Goal: Share content: Distribute website content to other platforms or users

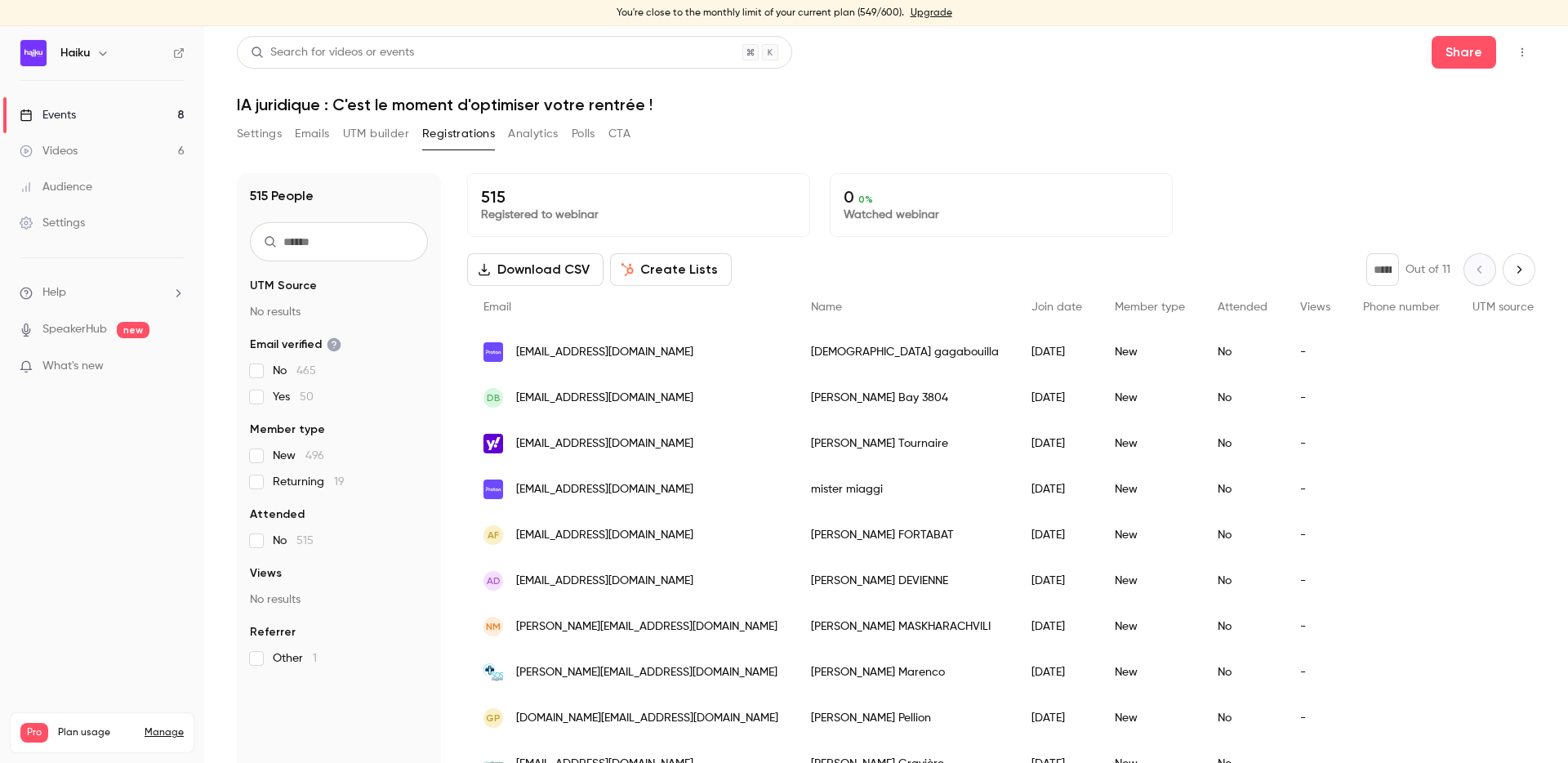
click at [537, 130] on button "Analytics" at bounding box center [533, 133] width 51 height 26
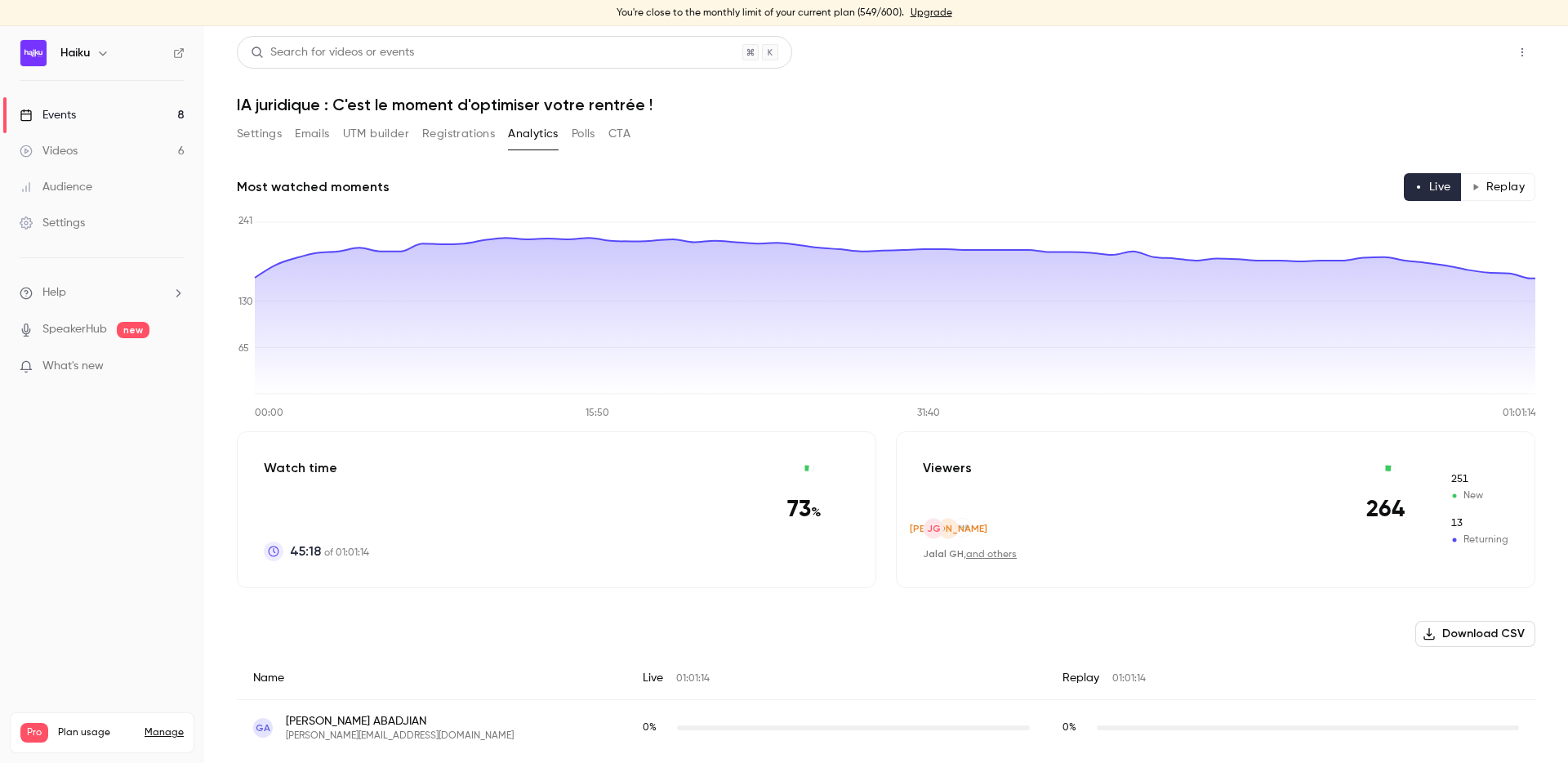
click at [1435, 57] on button "Share" at bounding box center [1464, 53] width 64 height 33
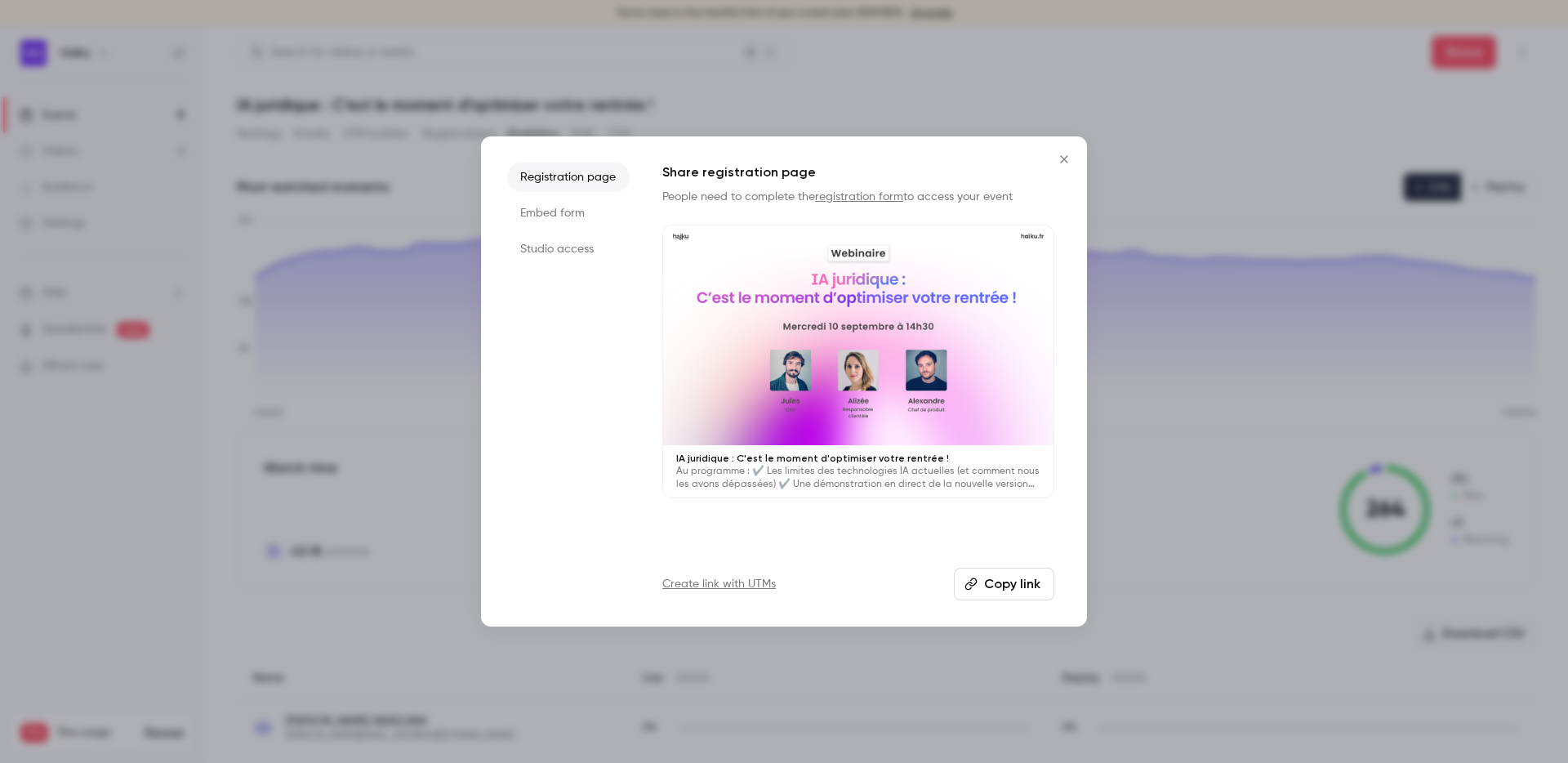
click at [1021, 79] on div at bounding box center [784, 382] width 1568 height 763
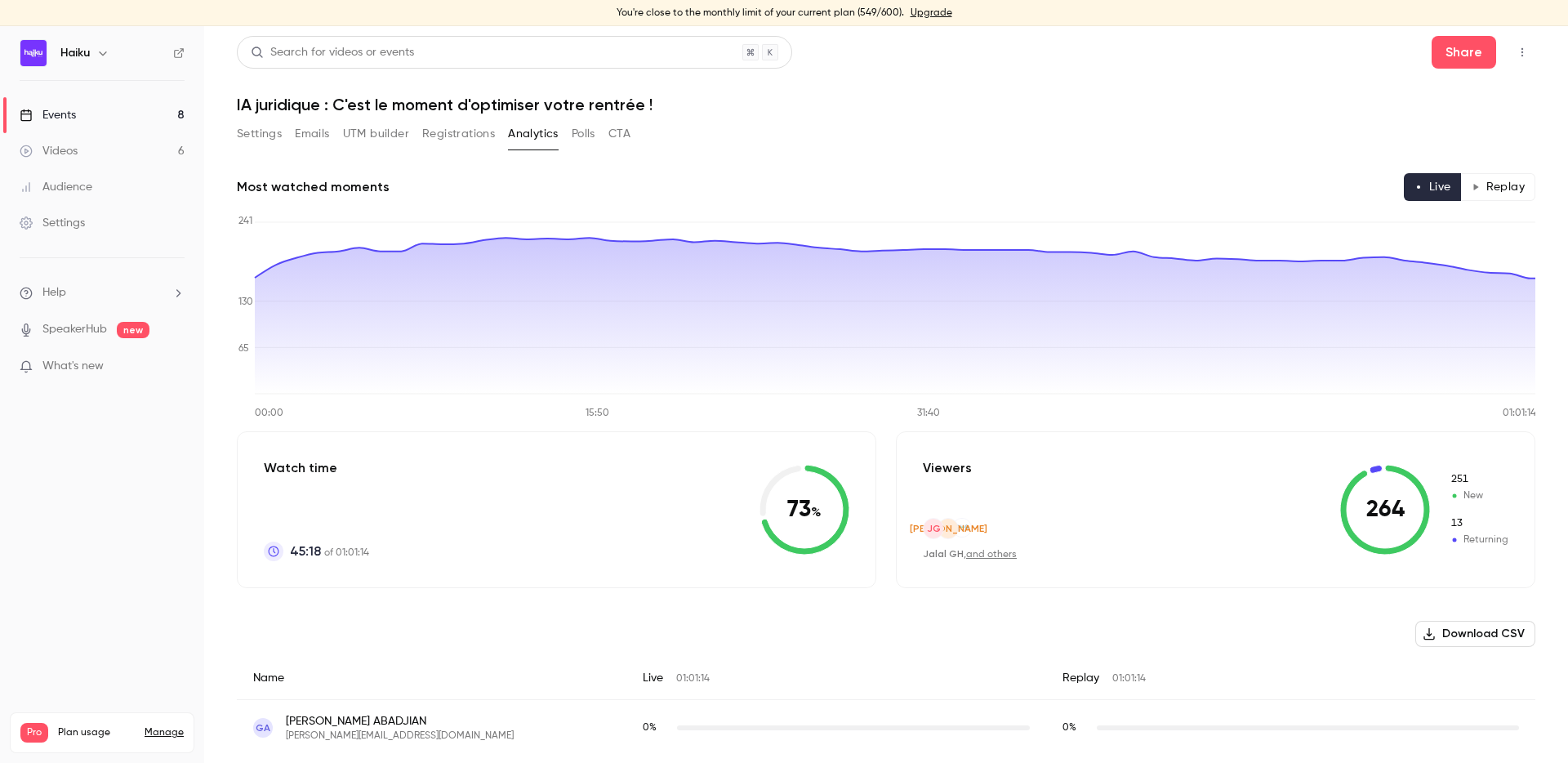
click at [1507, 182] on button "Replay" at bounding box center [1499, 187] width 75 height 28
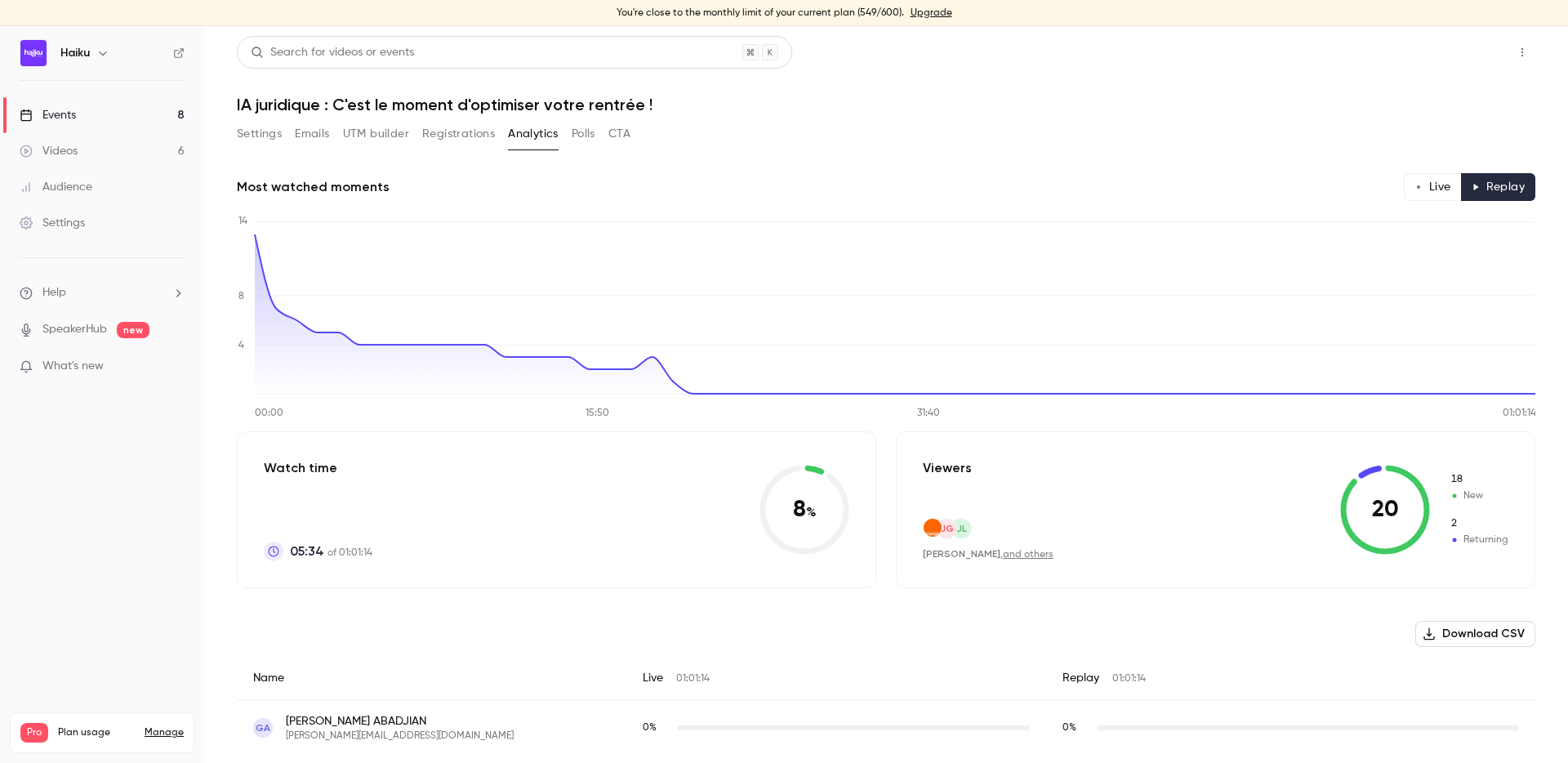
click at [1462, 49] on button "Share" at bounding box center [1464, 53] width 64 height 33
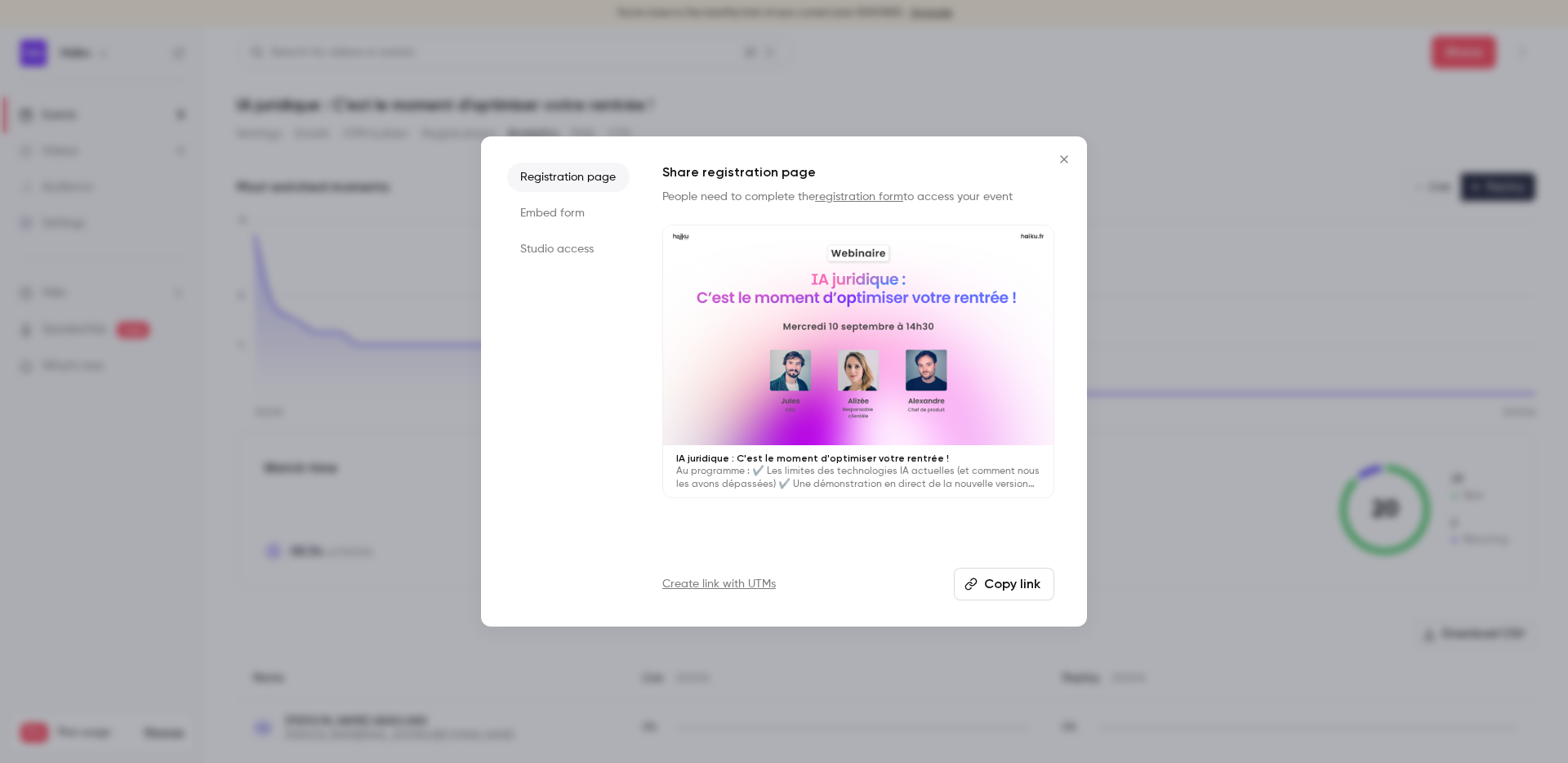
click at [856, 12] on div at bounding box center [784, 382] width 1568 height 763
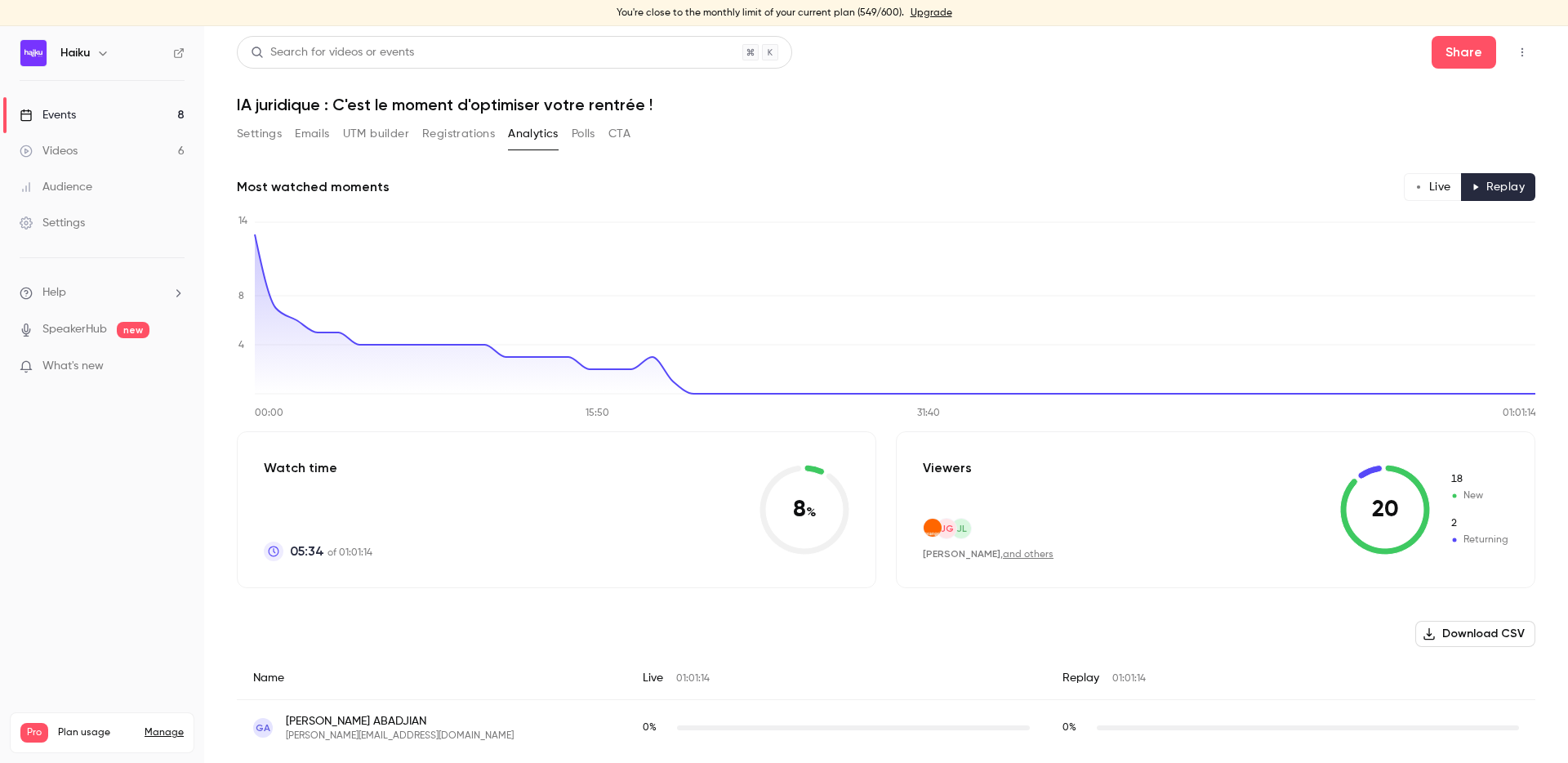
click at [252, 130] on button "Settings" at bounding box center [259, 133] width 45 height 26
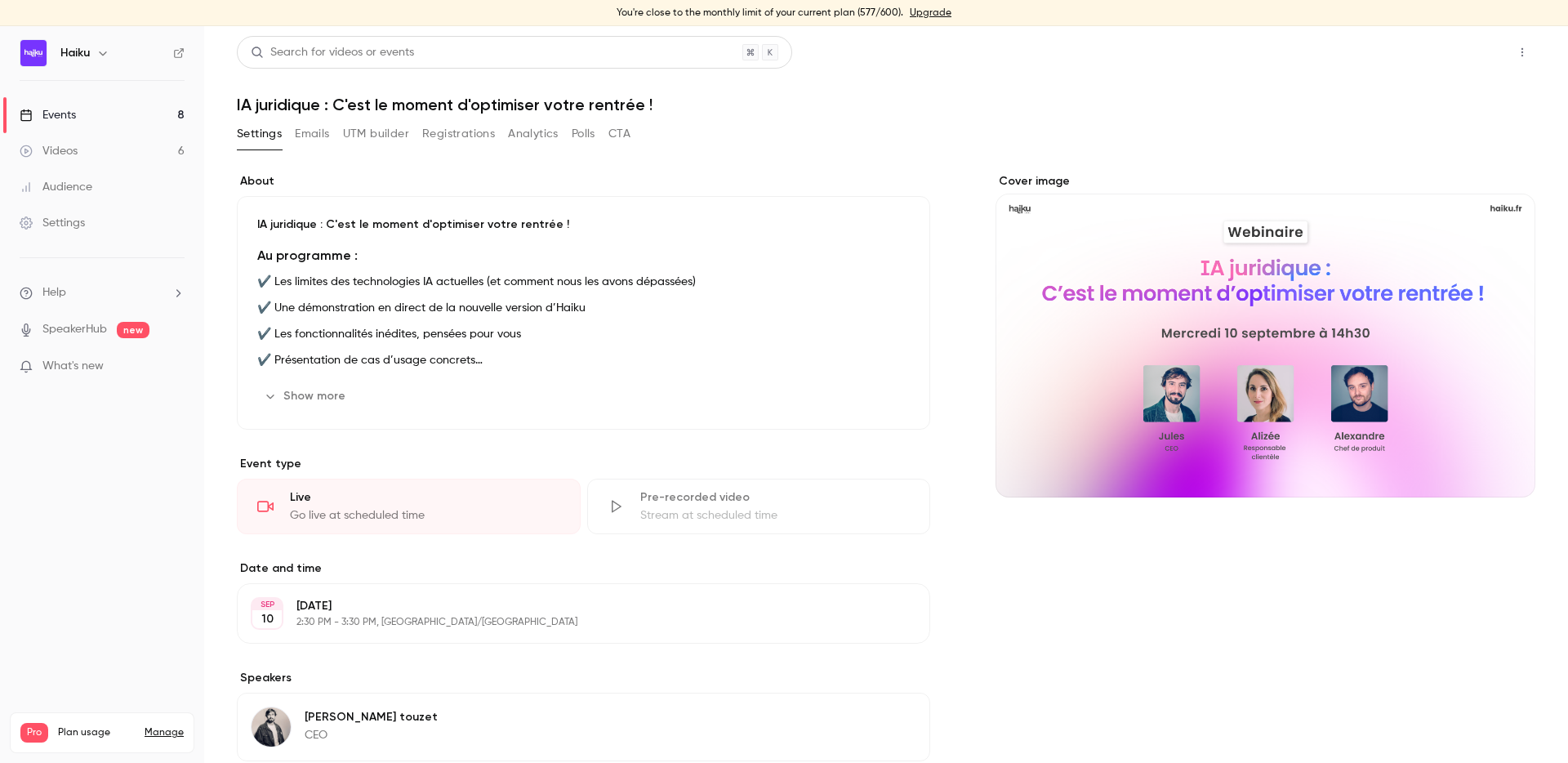
click at [1481, 47] on button "Share" at bounding box center [1464, 53] width 64 height 33
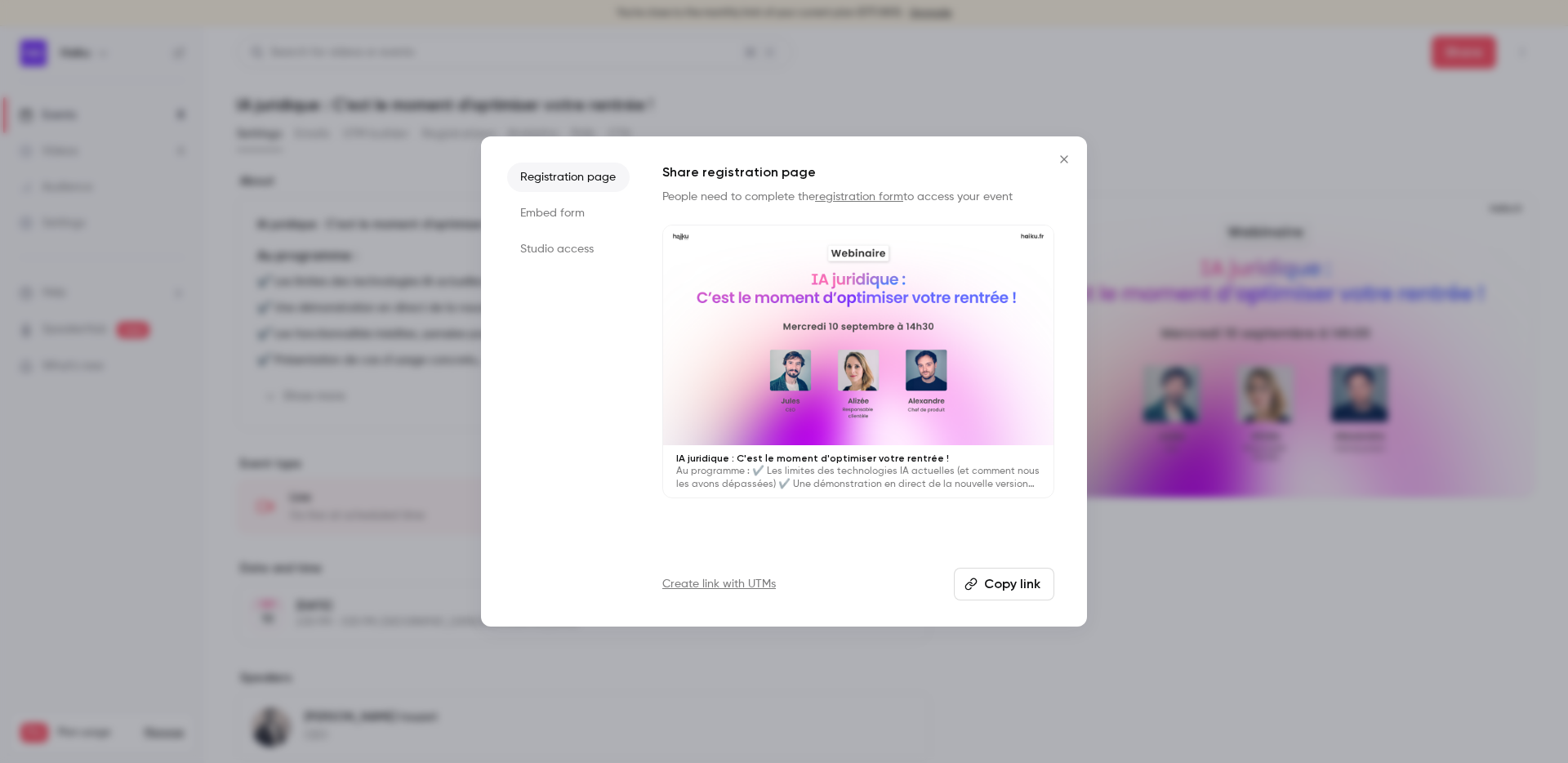
click at [557, 208] on li "Embed form" at bounding box center [568, 213] width 123 height 30
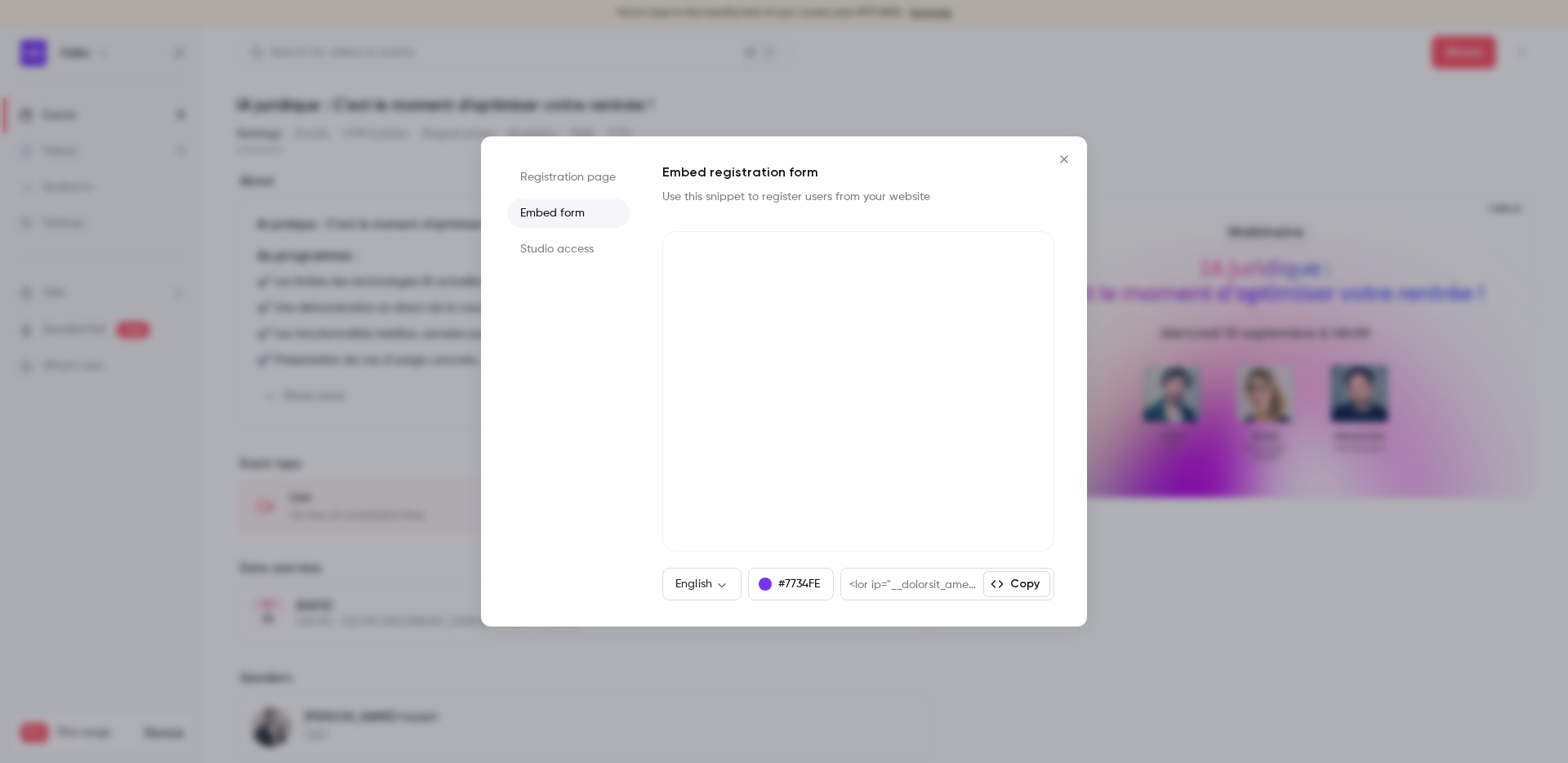
click at [545, 191] on li "Registration page" at bounding box center [568, 177] width 123 height 30
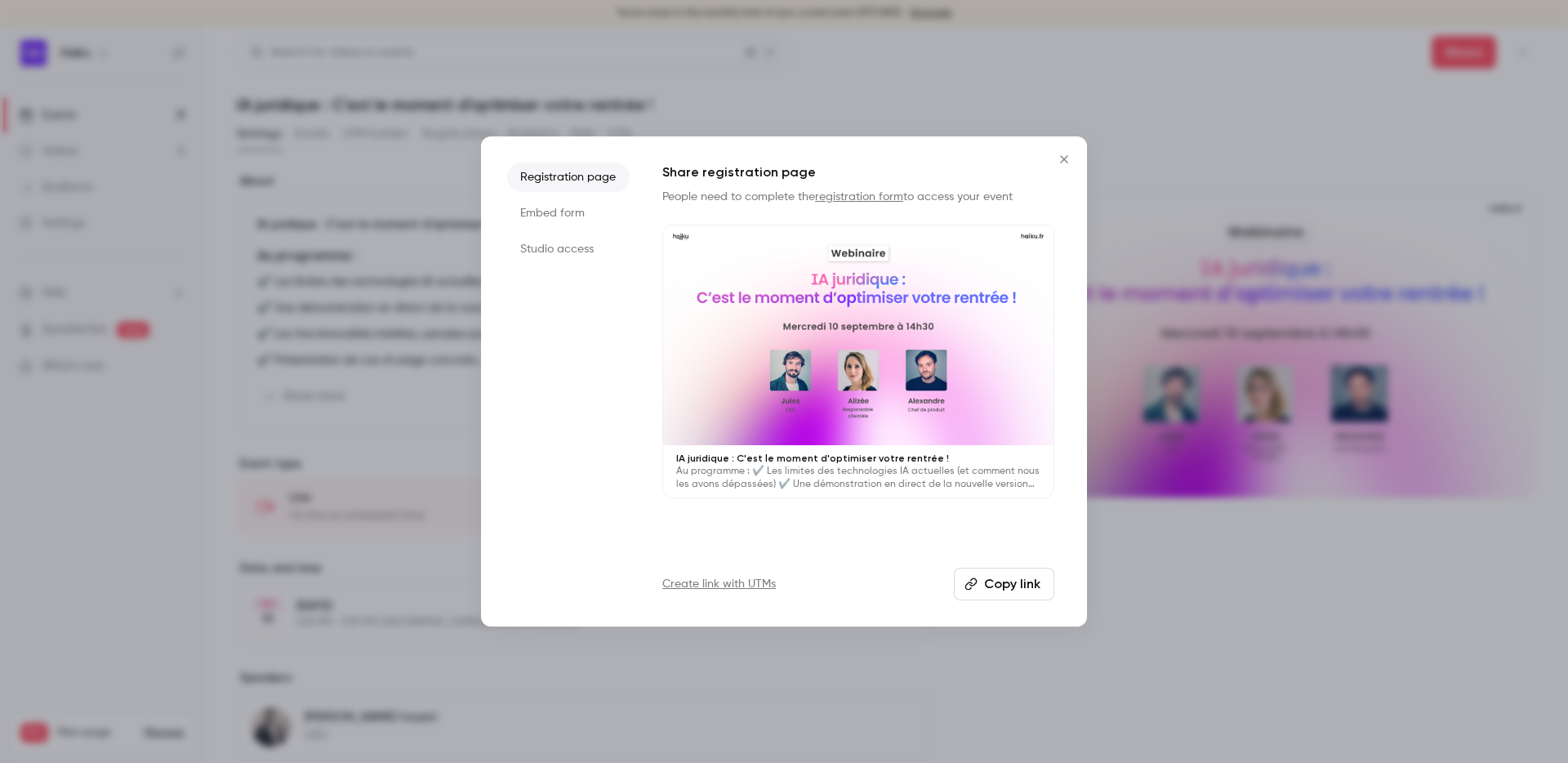
click at [987, 587] on button "Copy link" at bounding box center [1004, 584] width 101 height 33
click at [1362, 55] on div at bounding box center [784, 382] width 1568 height 763
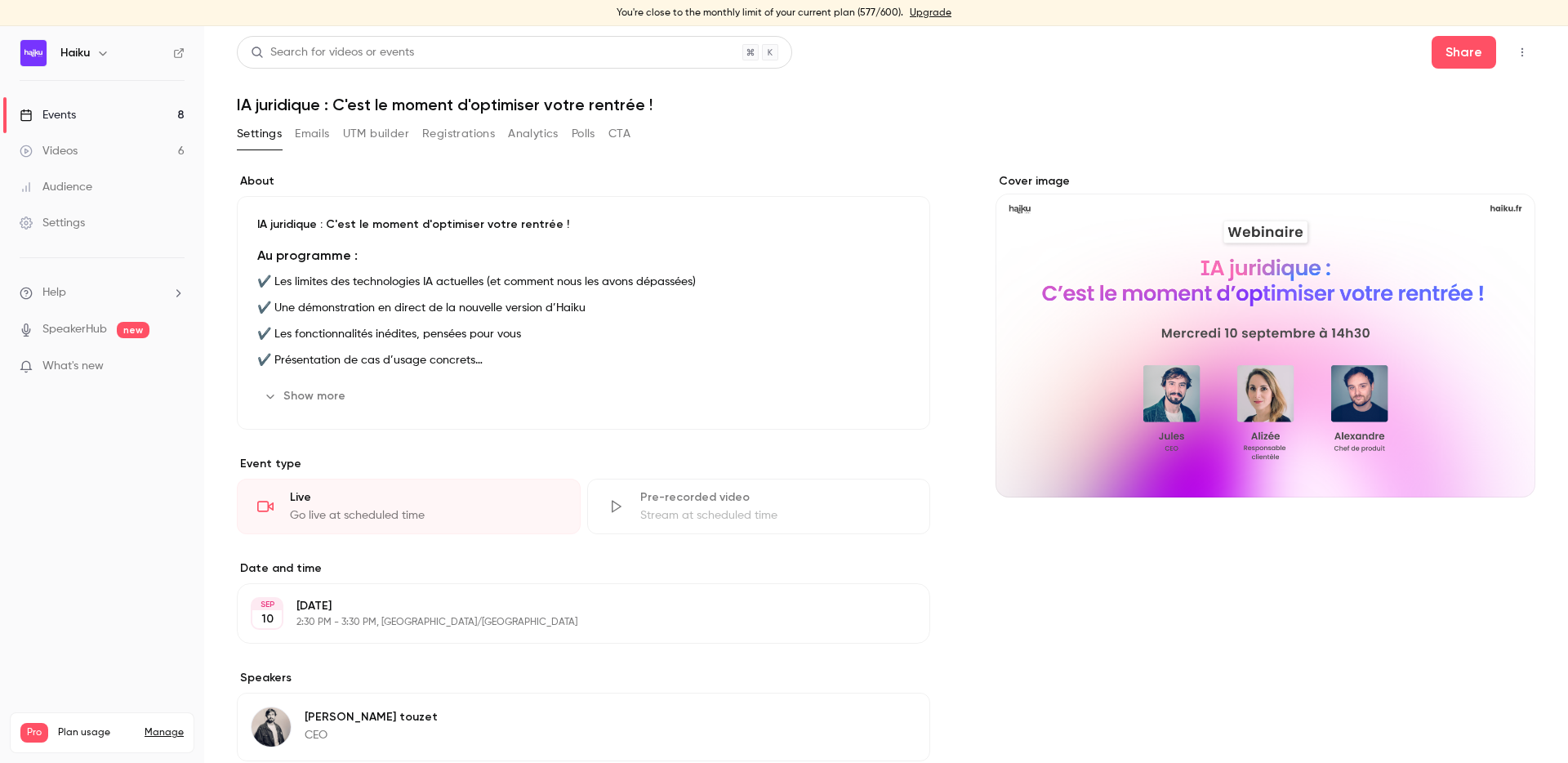
click at [525, 135] on button "Analytics" at bounding box center [533, 133] width 51 height 26
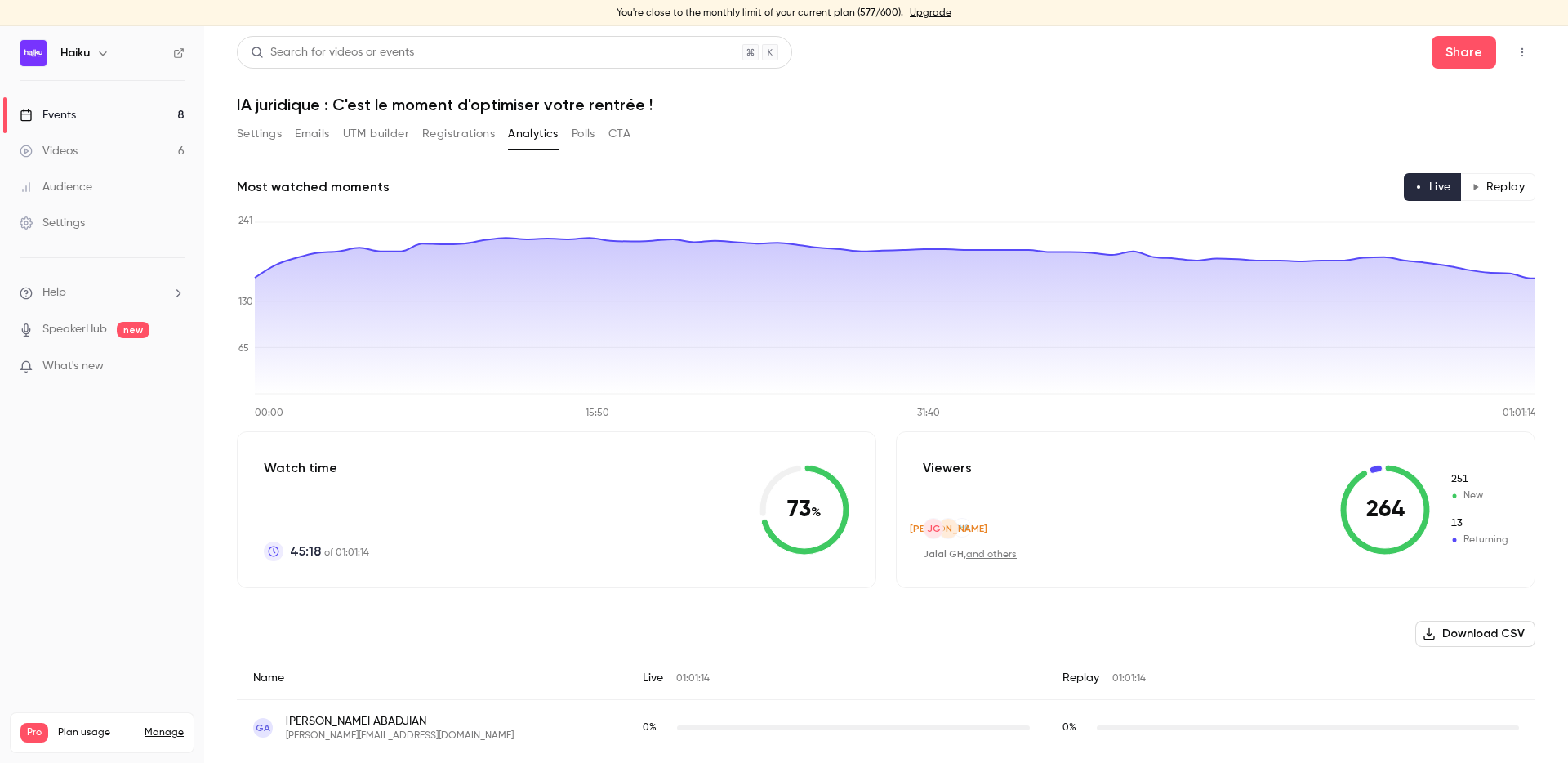
scroll to position [13, 0]
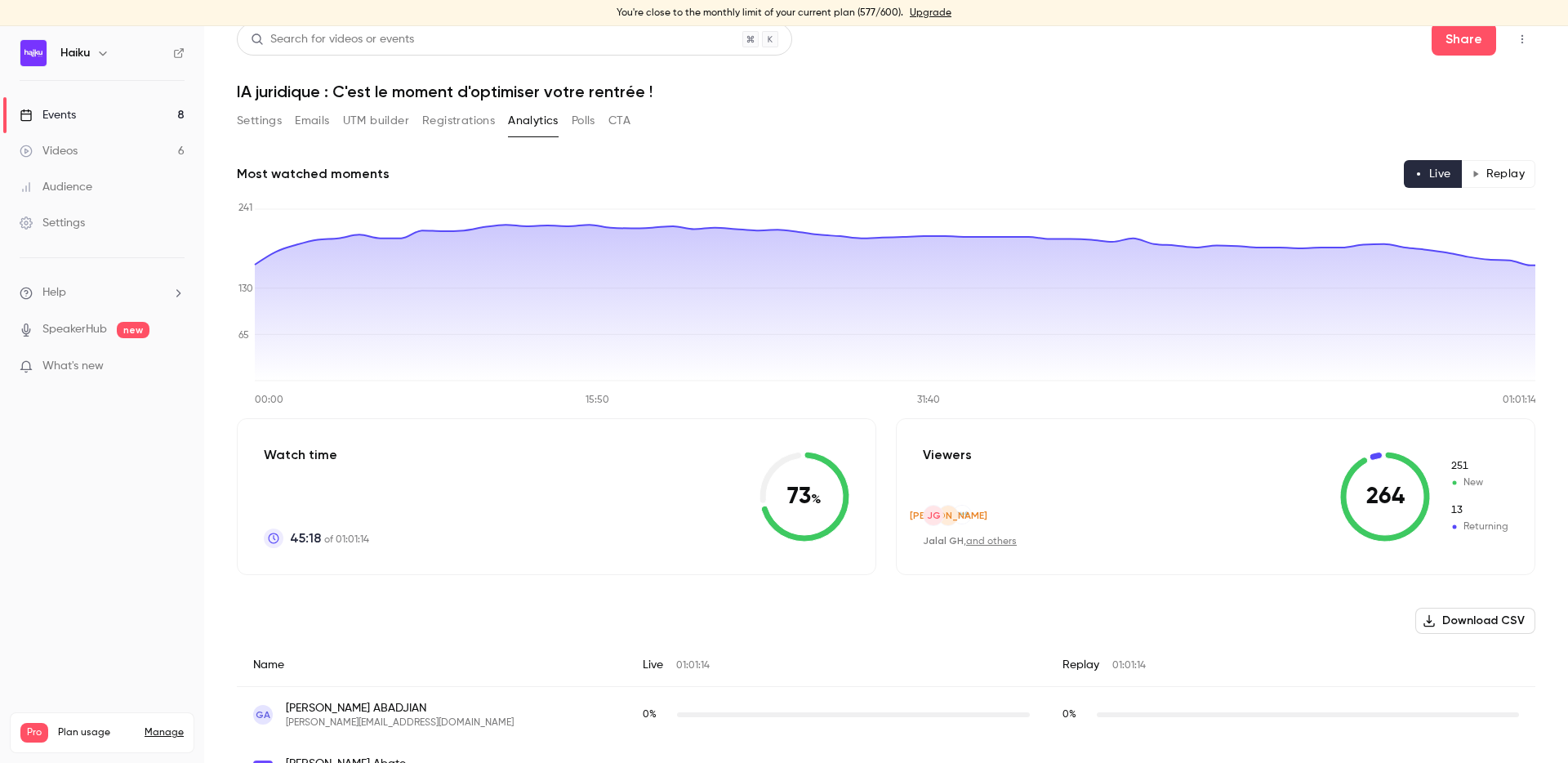
click at [1502, 168] on button "Replay" at bounding box center [1499, 173] width 75 height 28
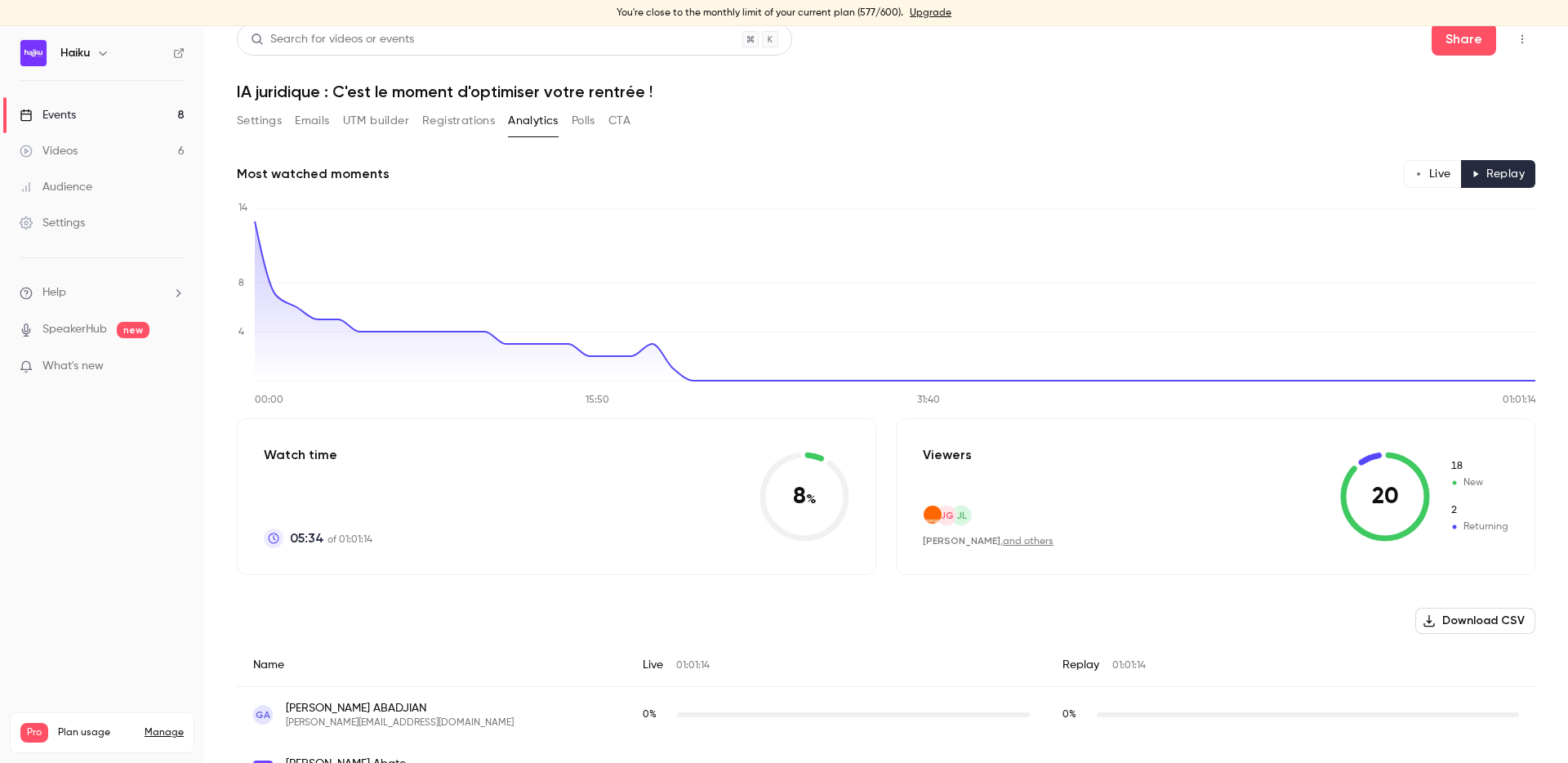
scroll to position [0, 0]
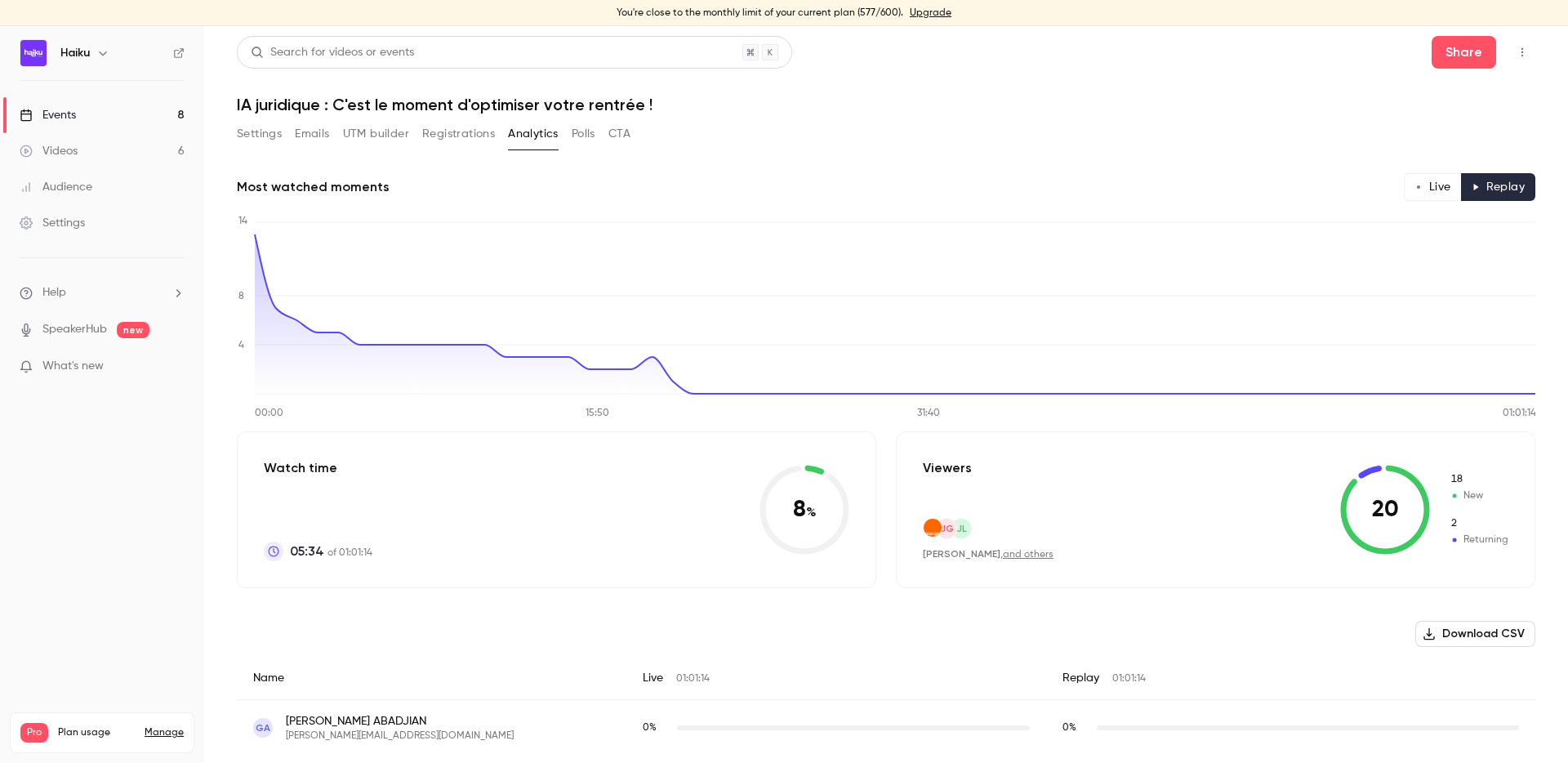
click at [1510, 58] on button "button" at bounding box center [1522, 52] width 26 height 26
click at [1464, 55] on div at bounding box center [784, 382] width 1568 height 763
click at [1463, 57] on button "Share" at bounding box center [1464, 53] width 64 height 33
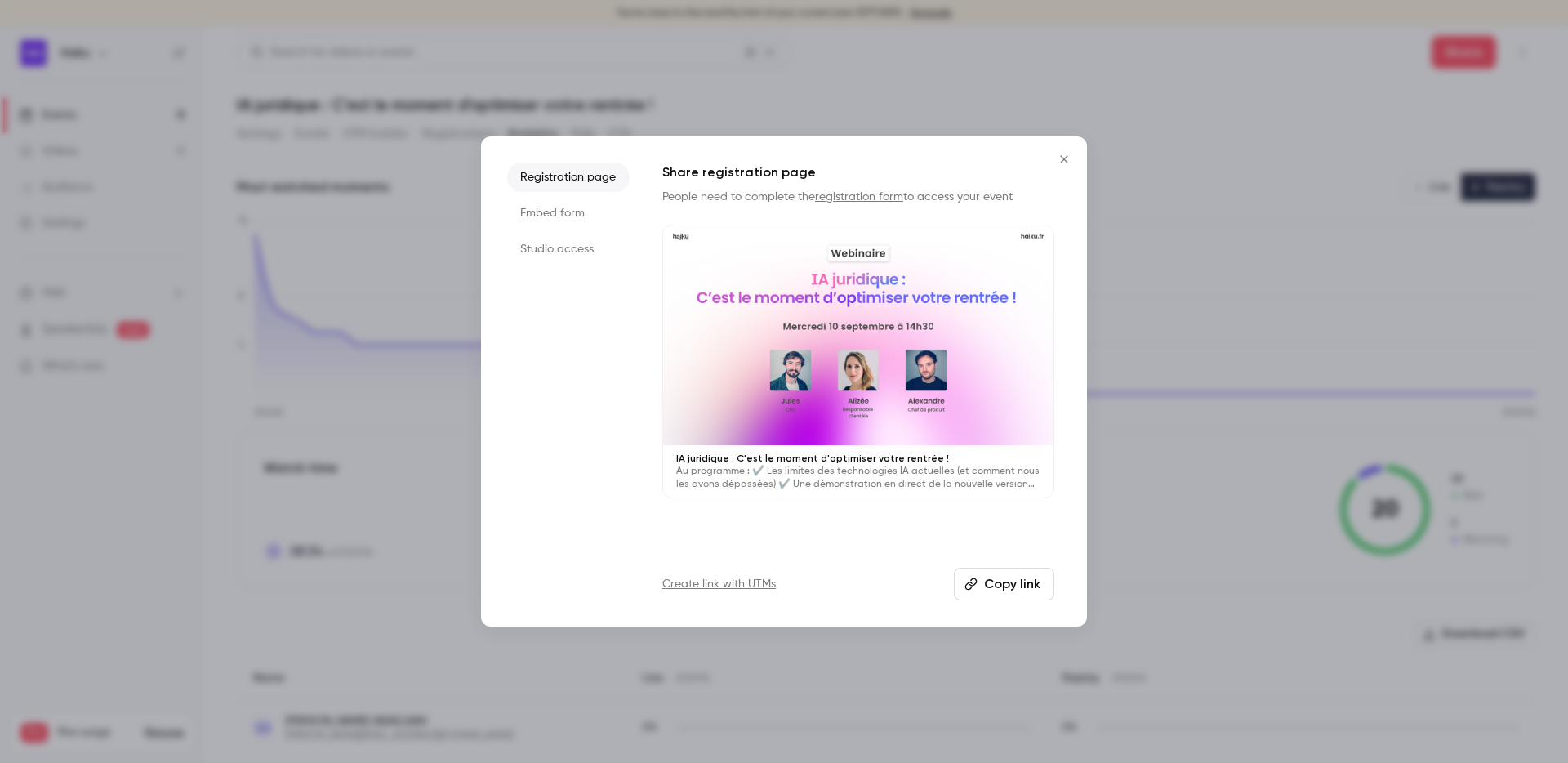
click at [1011, 592] on button "Copy link" at bounding box center [1004, 584] width 101 height 33
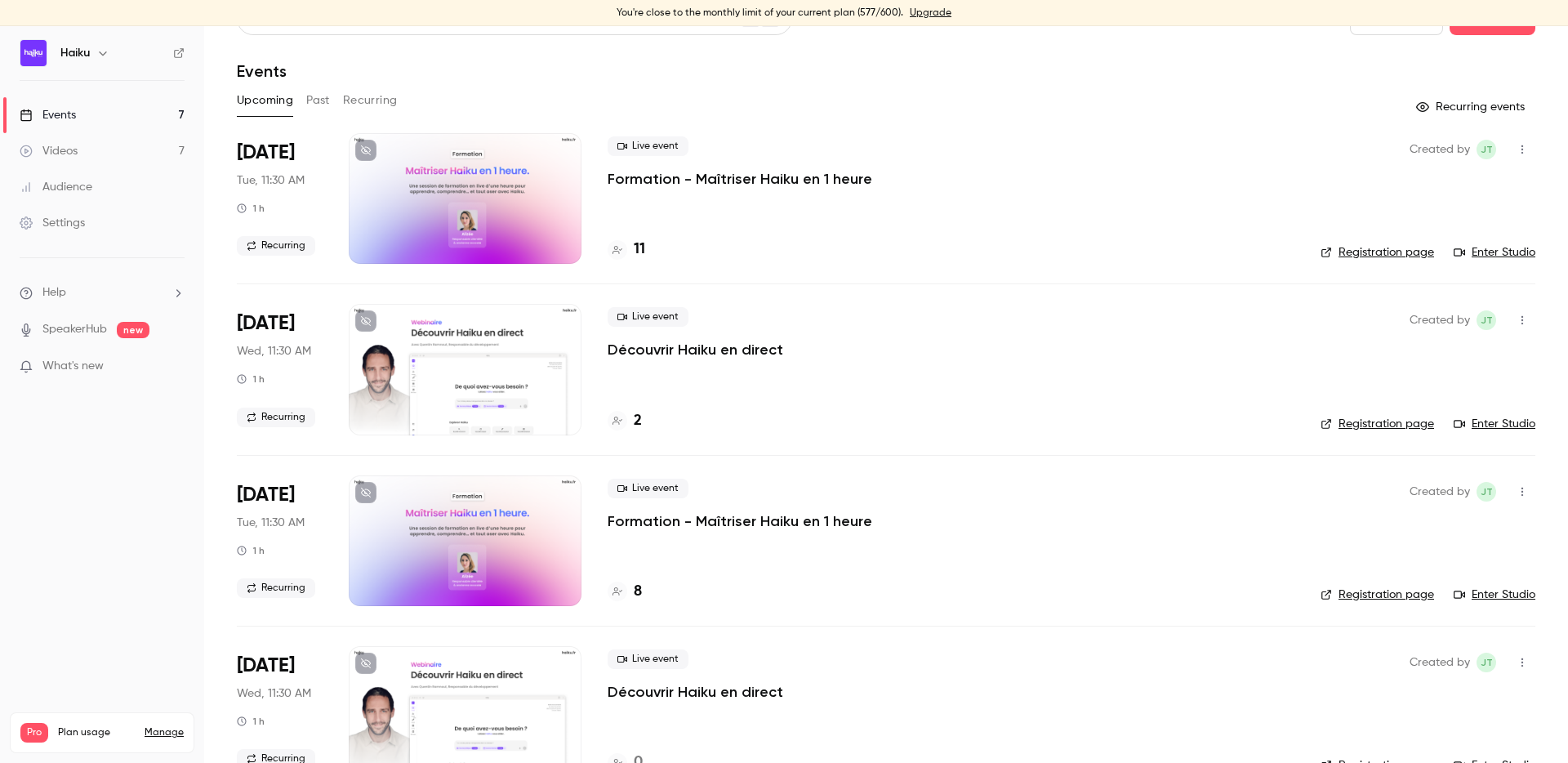
scroll to position [62, 0]
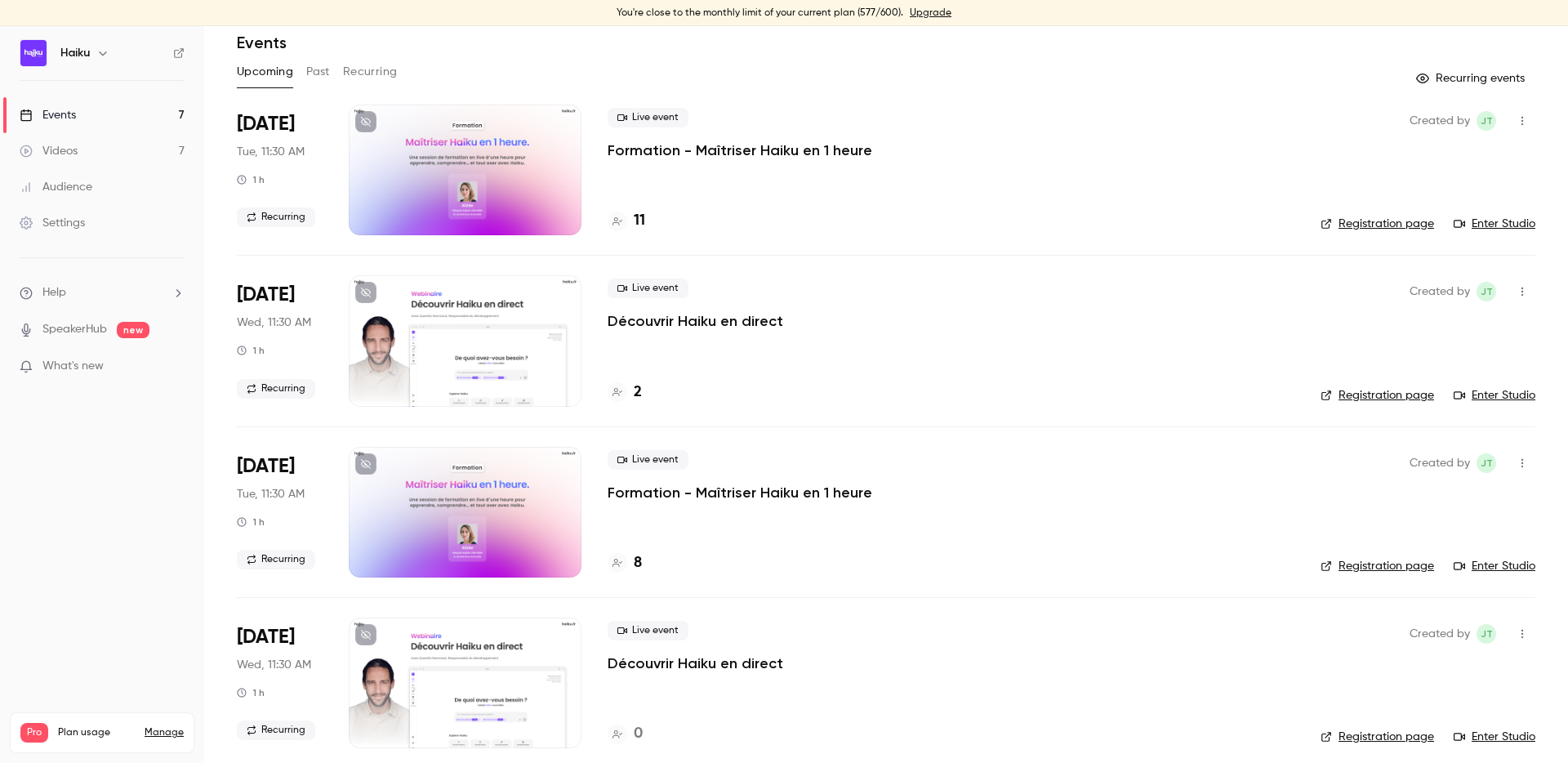
click at [657, 495] on p "Formation - Maîtriser Haiku en 1 heure" at bounding box center [740, 493] width 265 height 19
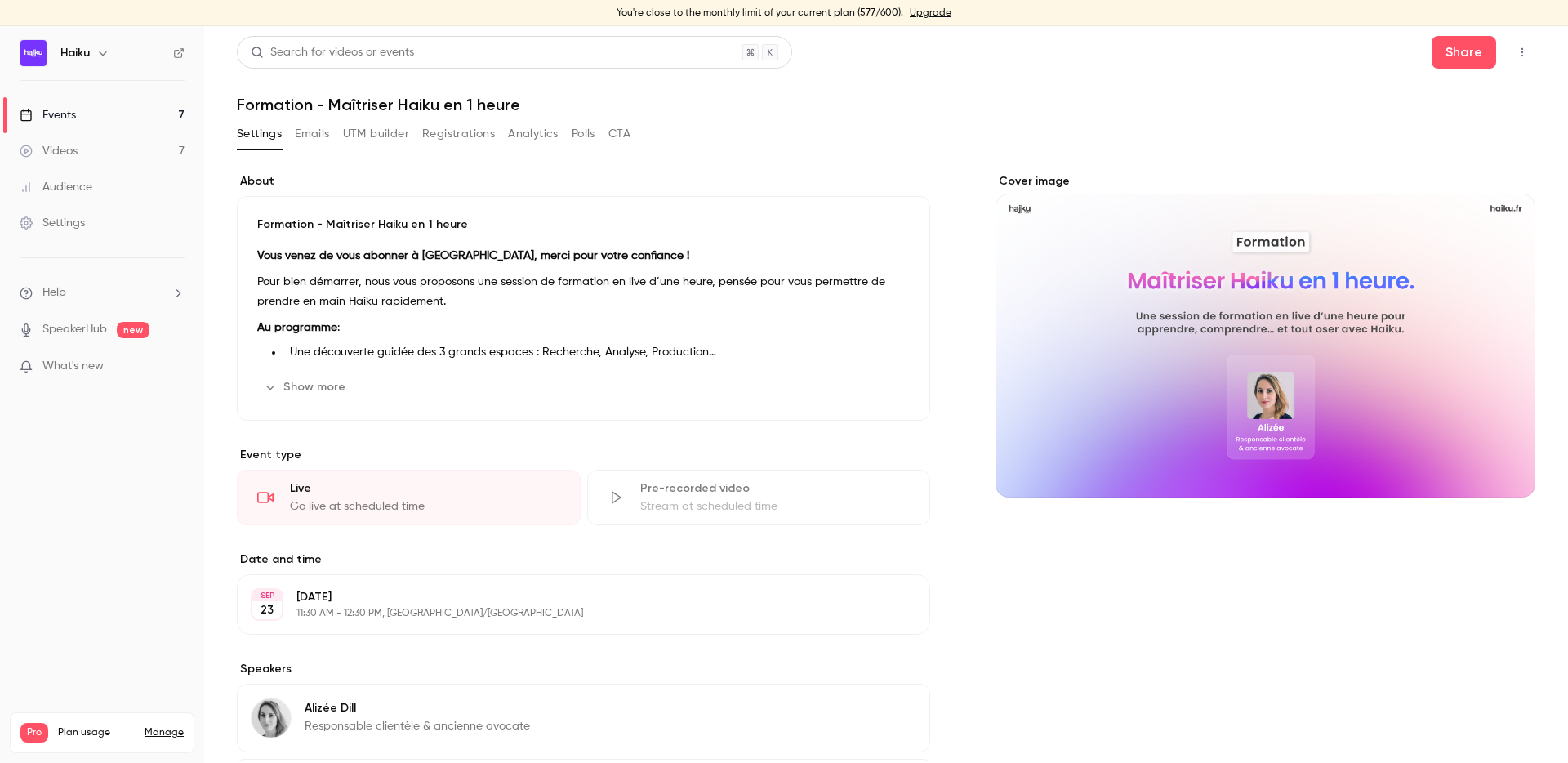
click at [438, 147] on button "Registrations" at bounding box center [459, 133] width 73 height 26
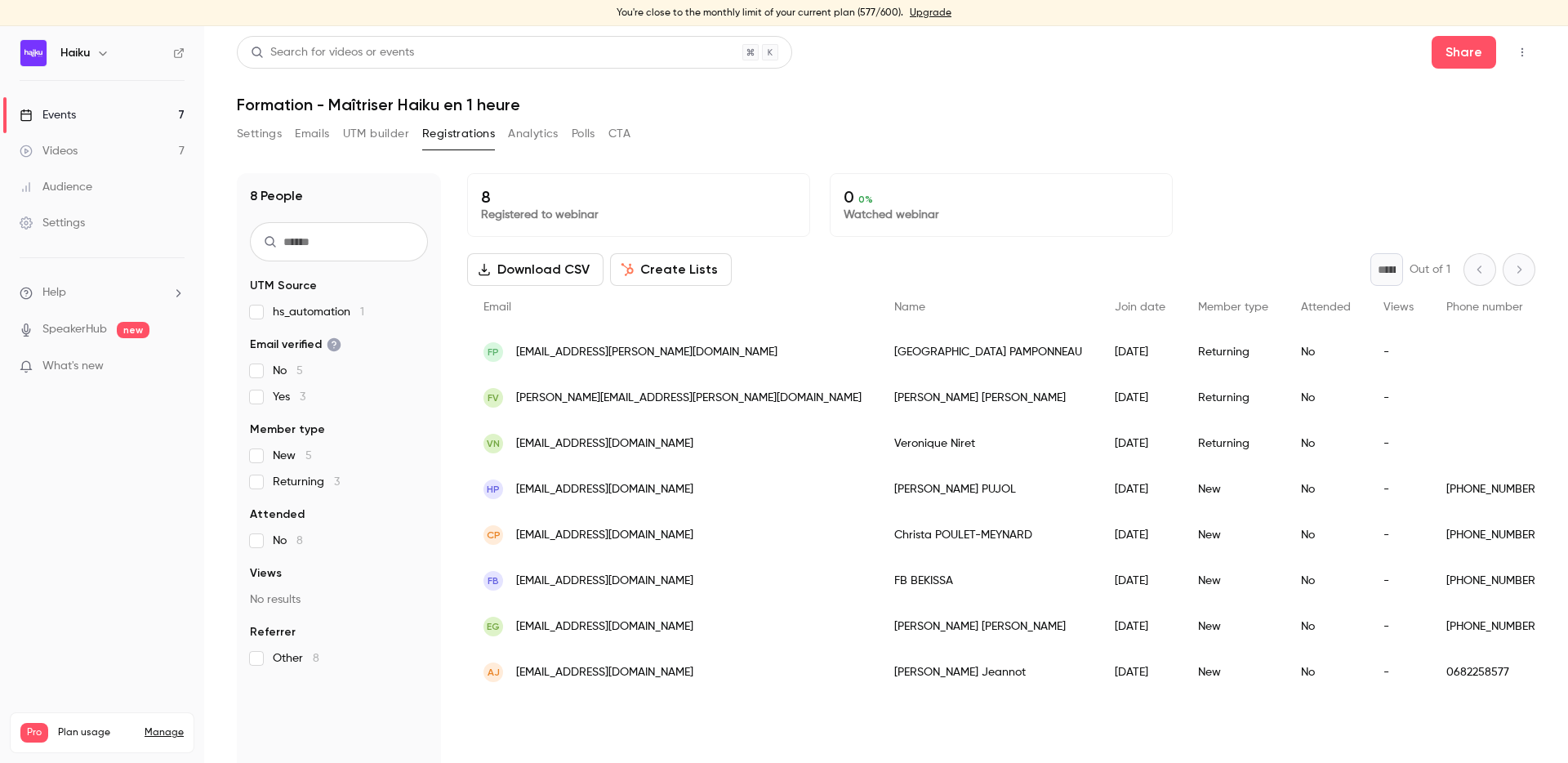
click at [130, 120] on link "Events 7" at bounding box center [102, 115] width 204 height 36
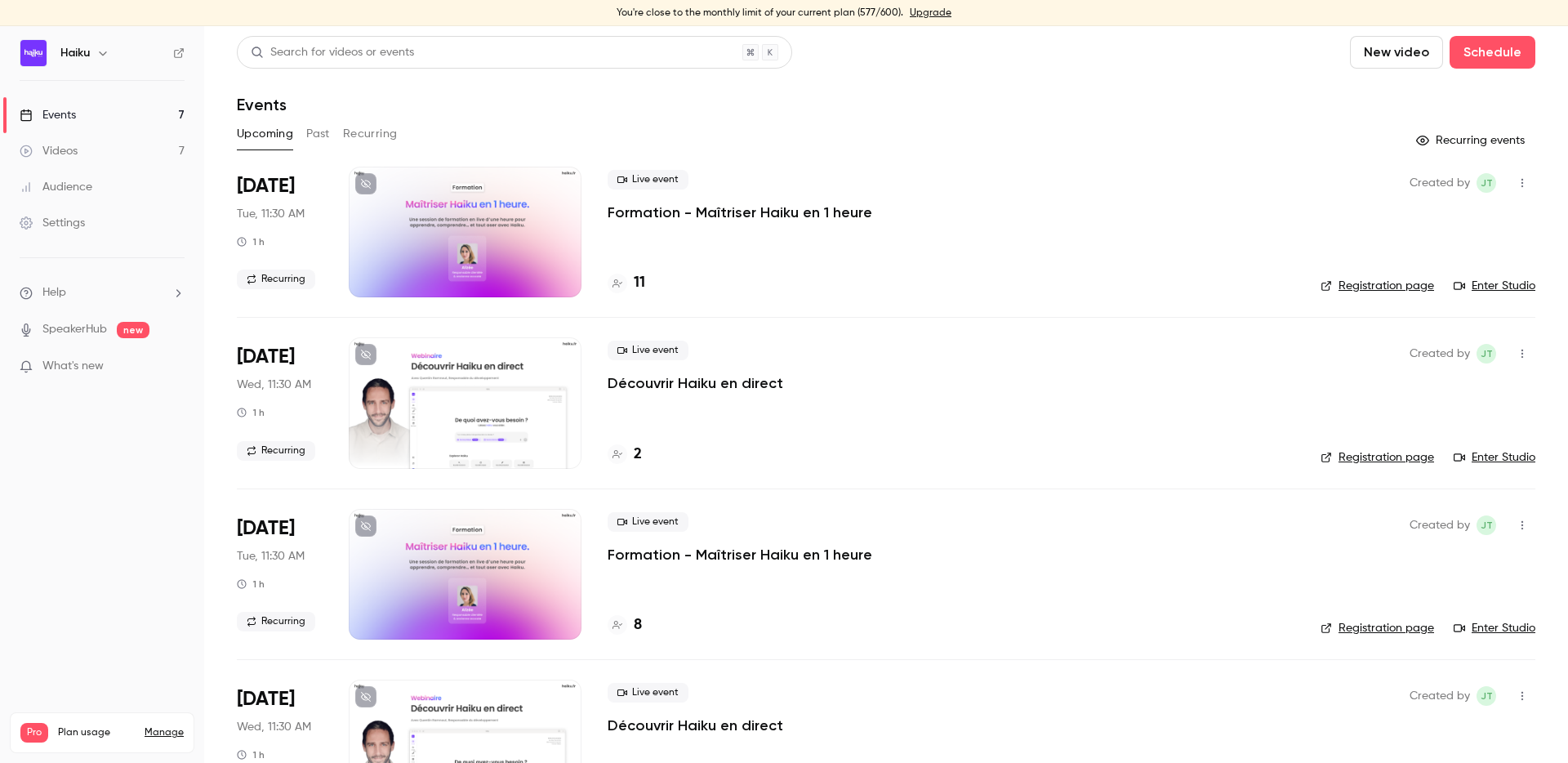
click at [460, 198] on div at bounding box center [465, 232] width 233 height 130
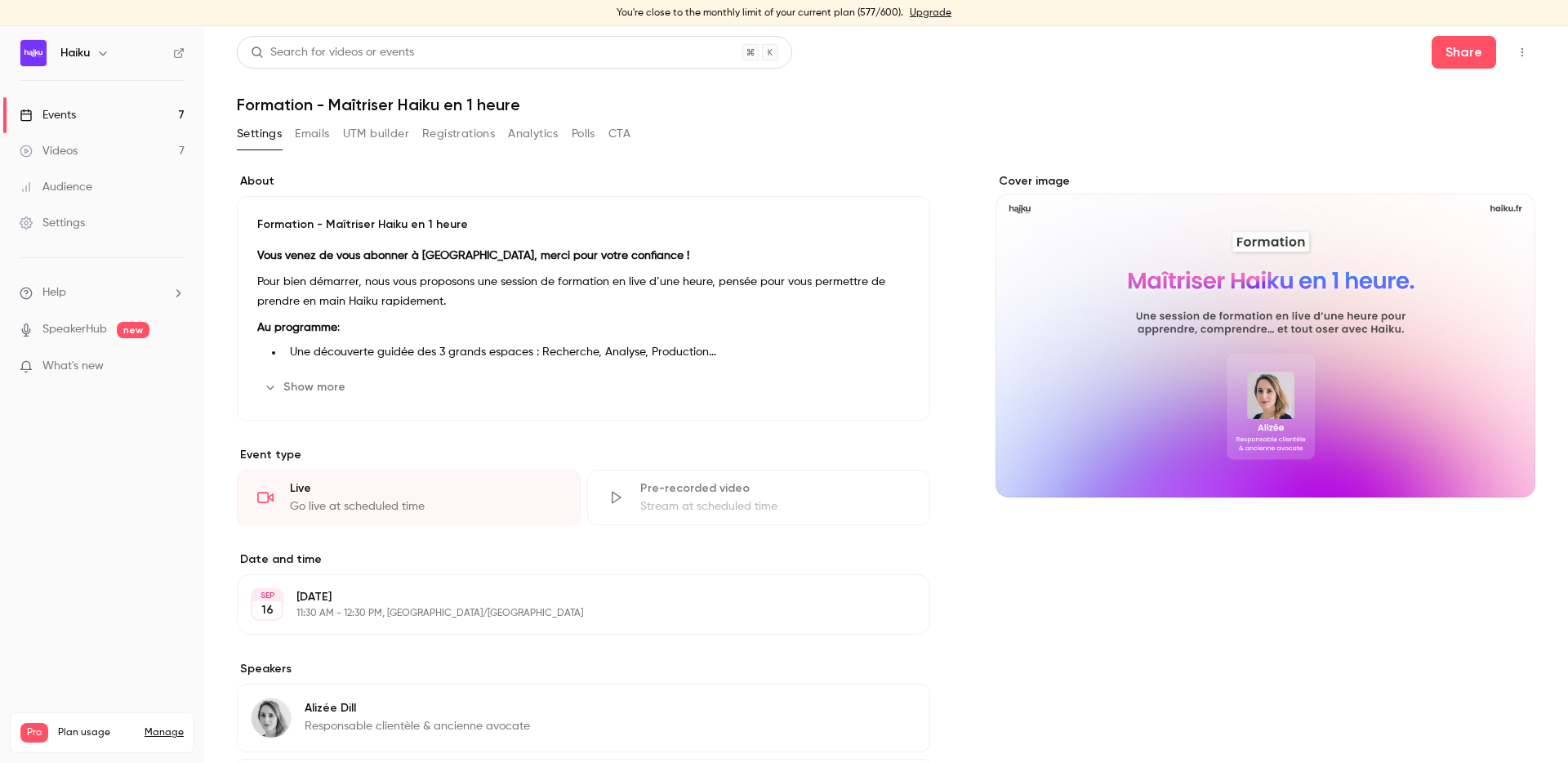
click at [130, 117] on link "Events 7" at bounding box center [102, 115] width 204 height 36
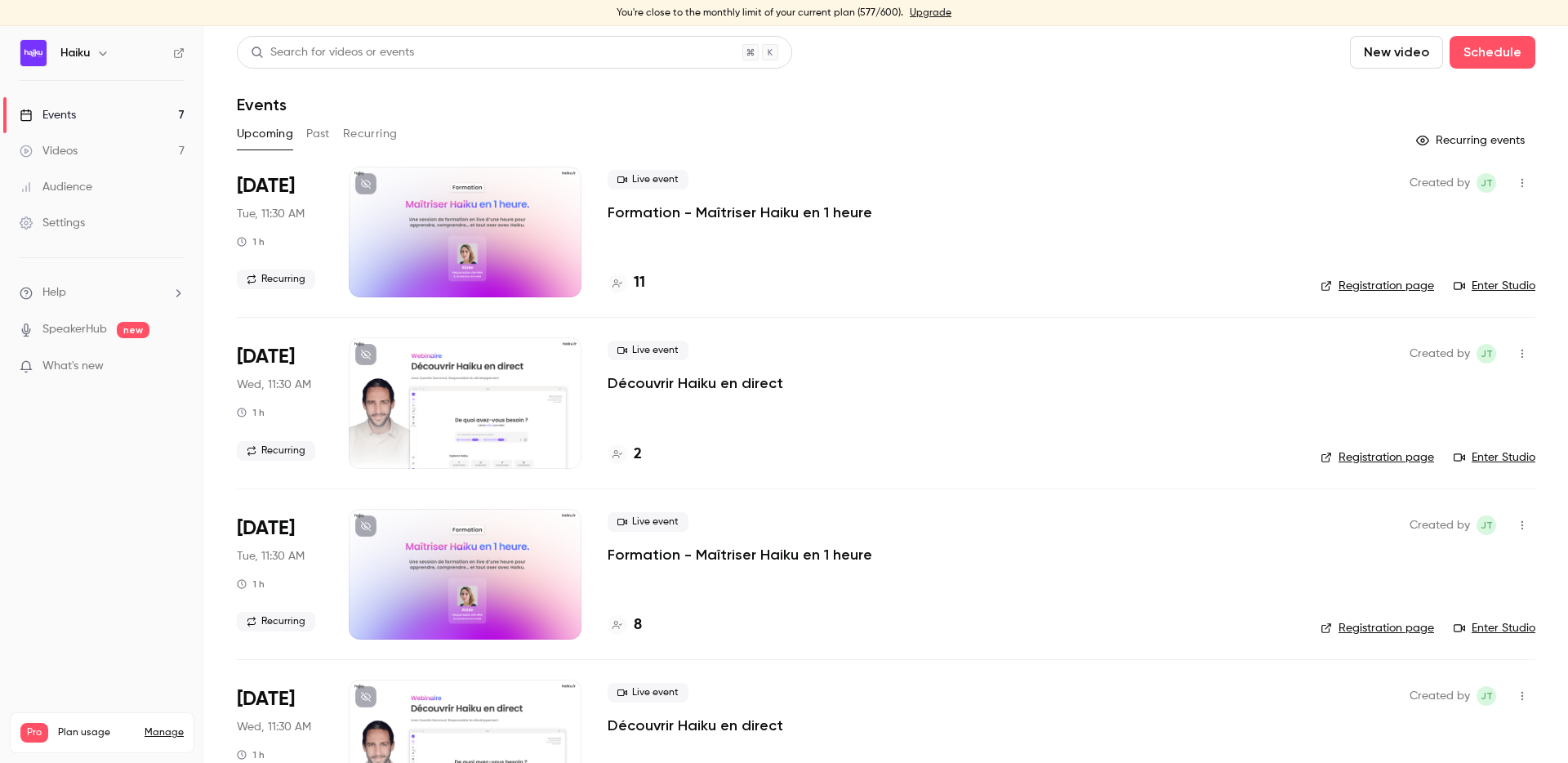
click at [329, 126] on button "Past" at bounding box center [318, 133] width 24 height 26
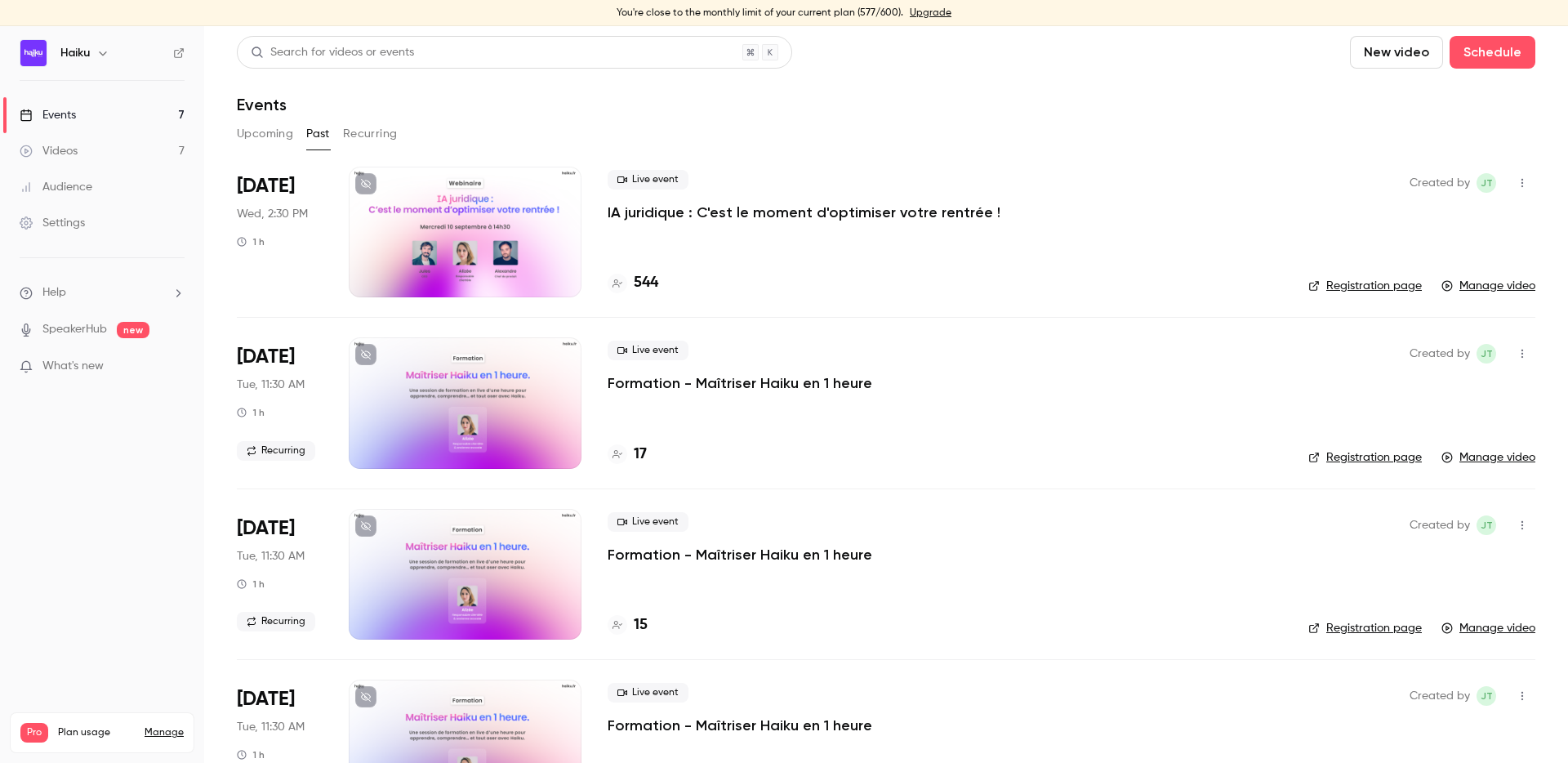
click at [478, 239] on div at bounding box center [465, 232] width 233 height 130
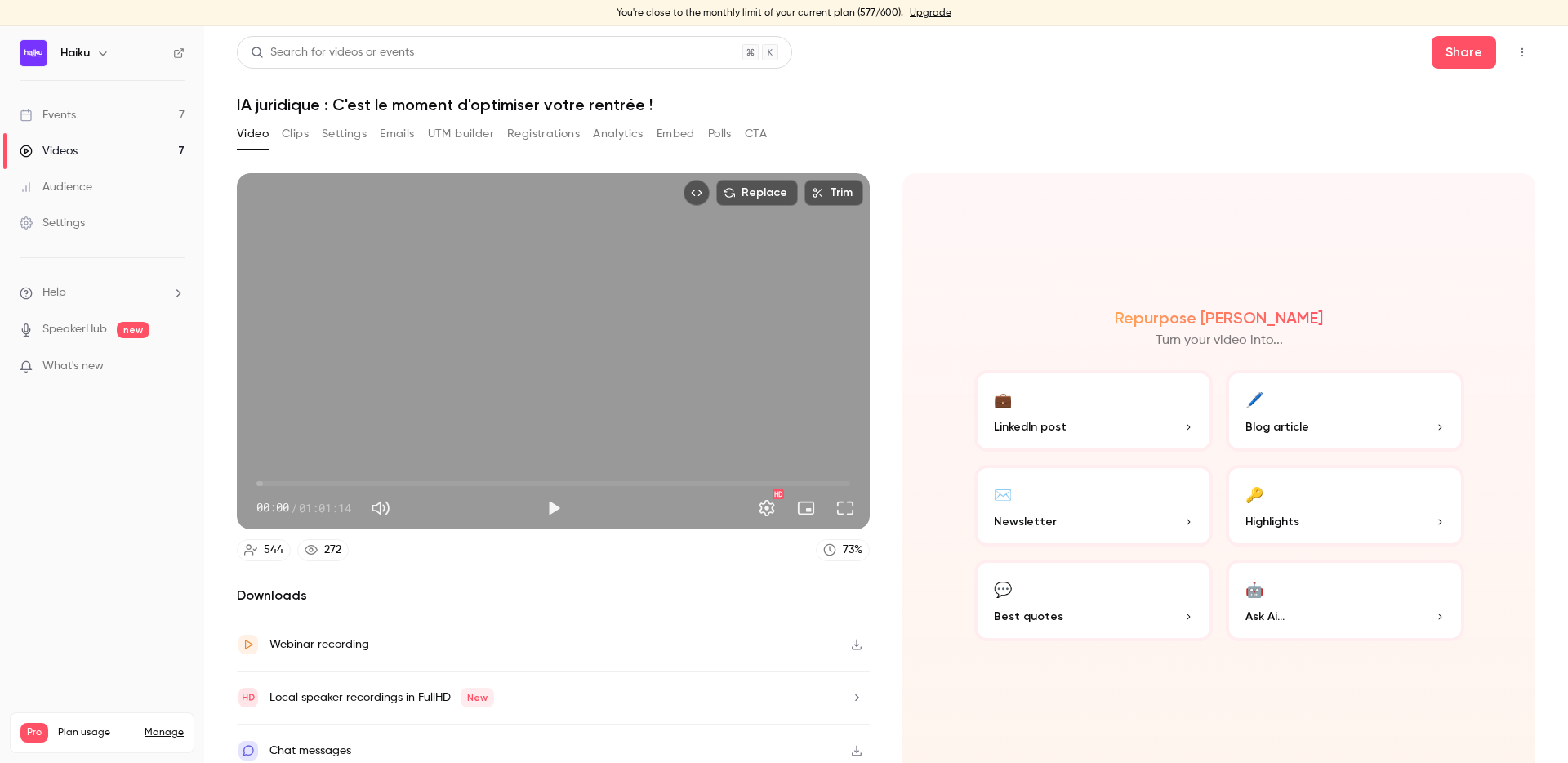
click at [818, 484] on span "00:00" at bounding box center [554, 483] width 594 height 26
click at [841, 483] on span "57:52" at bounding box center [554, 483] width 594 height 26
click at [552, 505] on button "Play" at bounding box center [554, 508] width 33 height 33
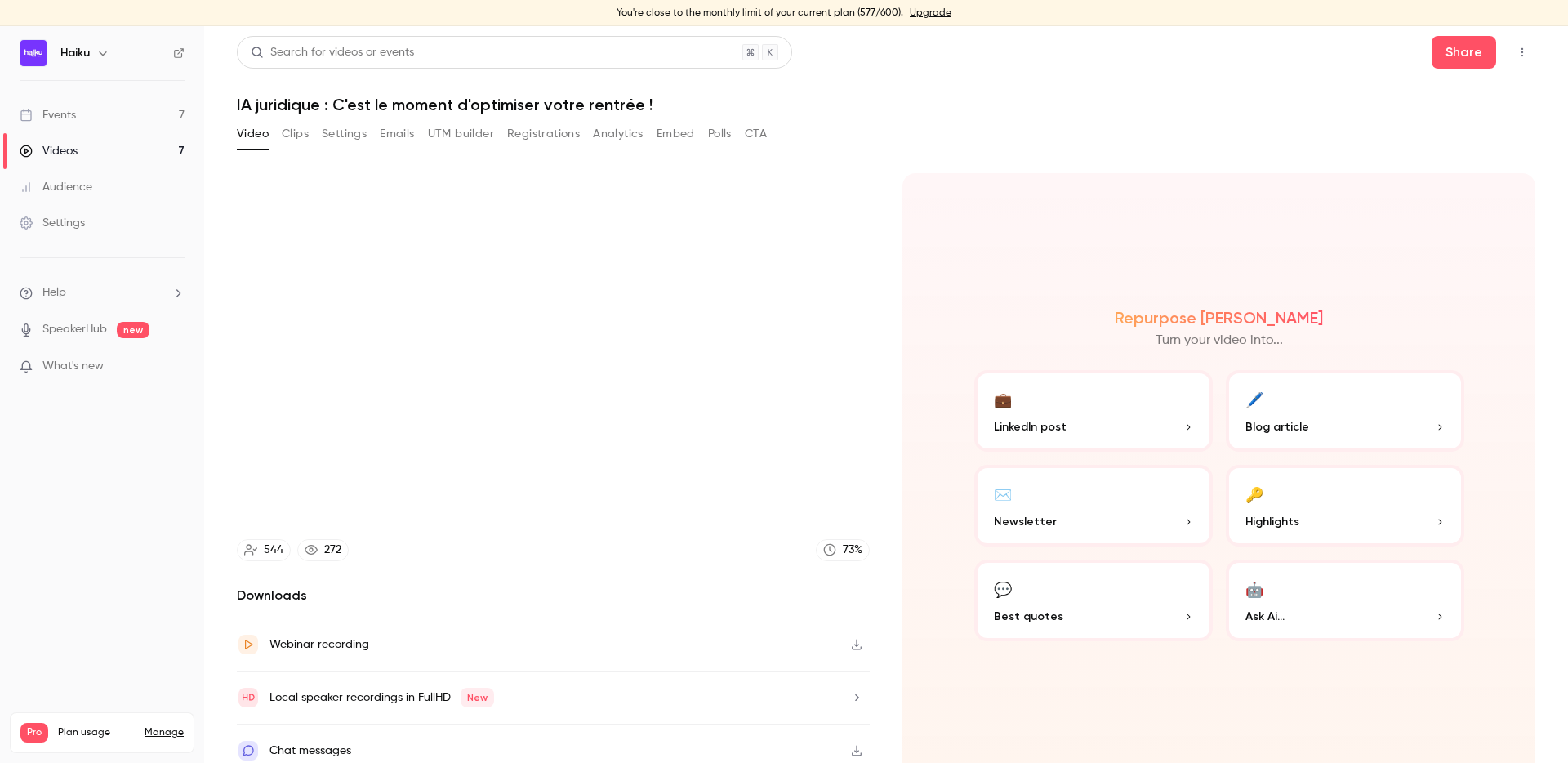
click at [848, 506] on video at bounding box center [553, 352] width 634 height 357
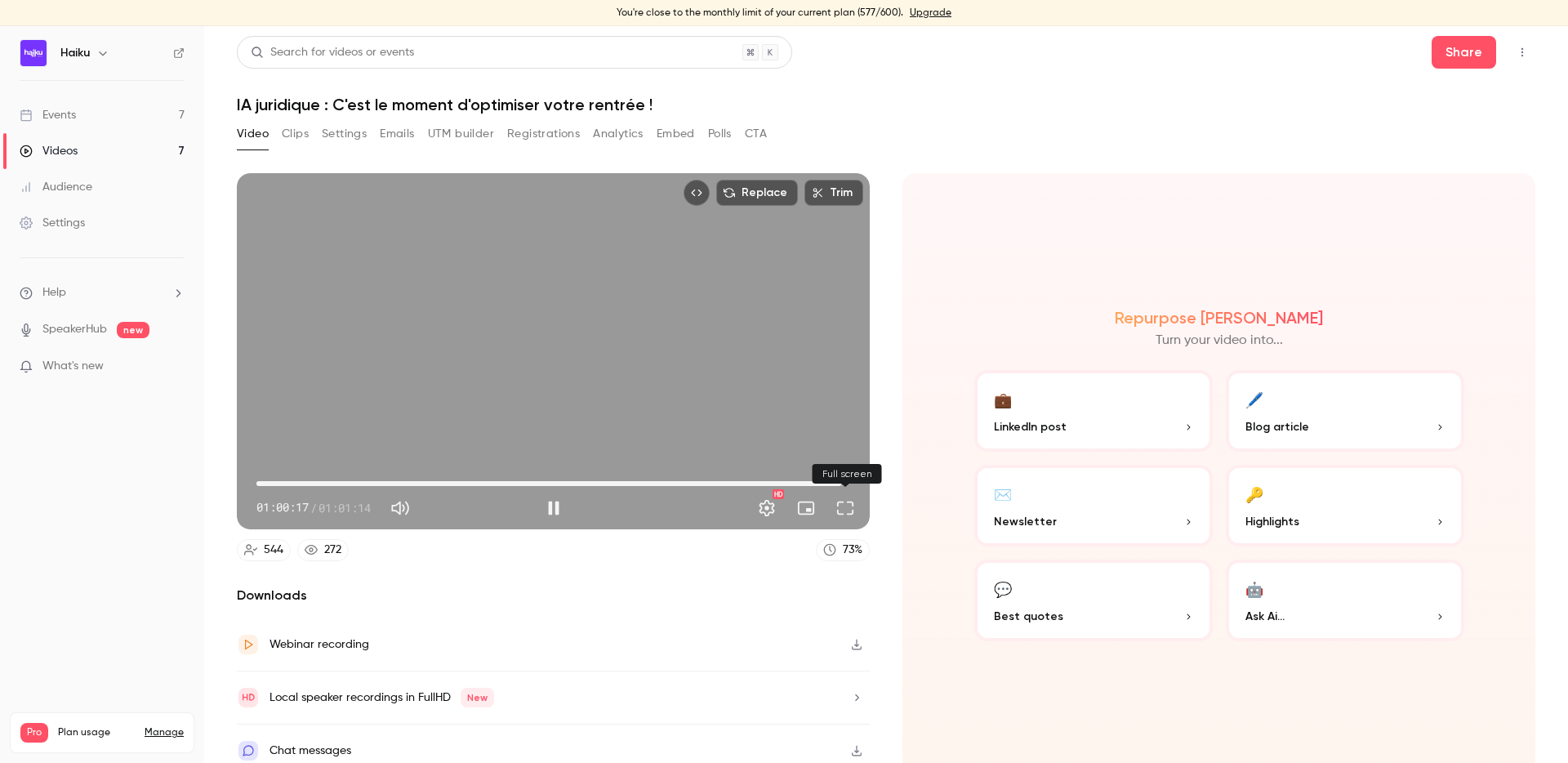
click at [849, 508] on button "Full screen" at bounding box center [845, 508] width 33 height 33
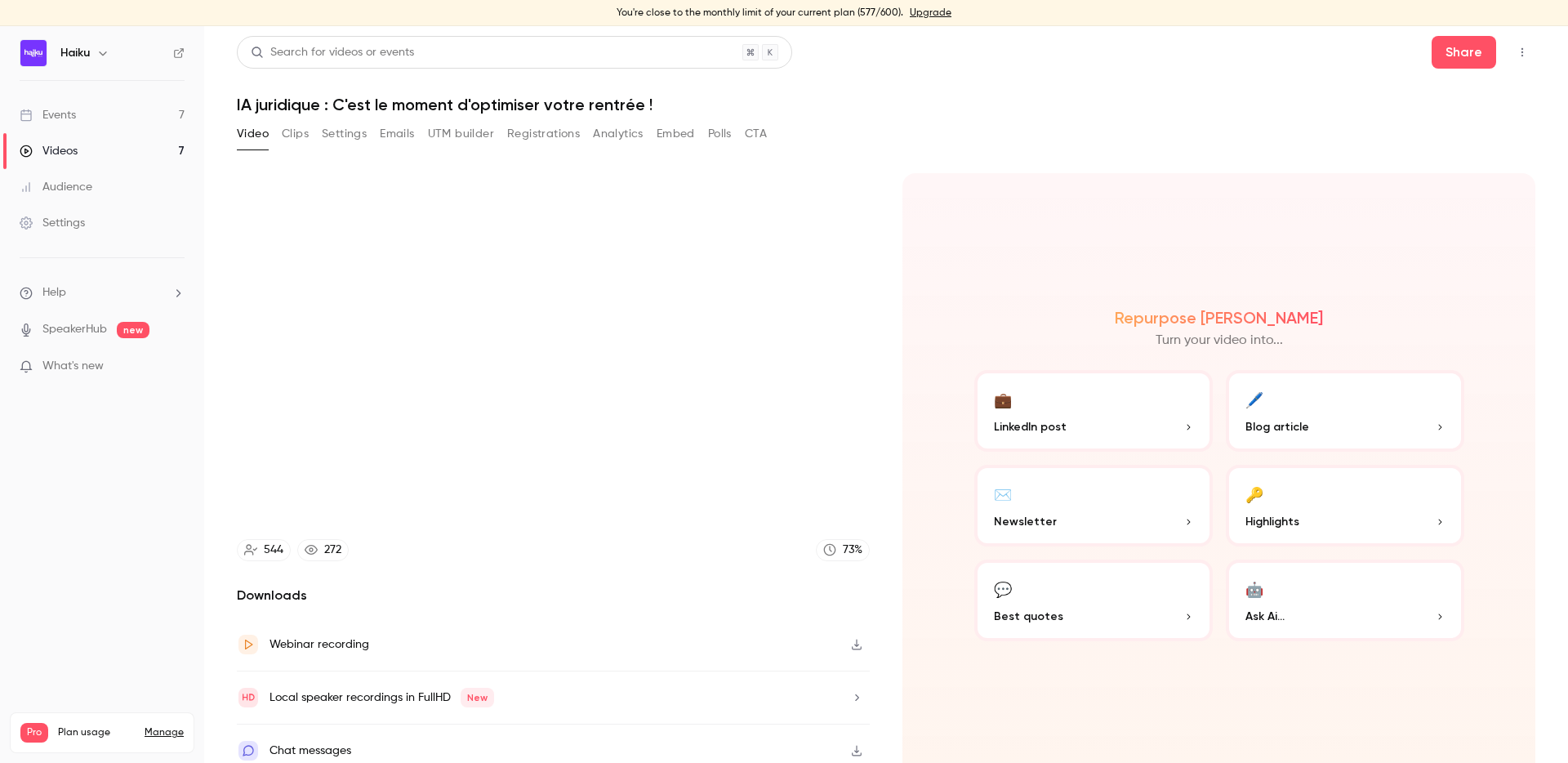
click at [515, 567] on div "Replace Trim 01:00:49 01:00:49 / 01:01:15 HD 544 272 73 % Downloads Webinar rec…" at bounding box center [553, 475] width 634 height 604
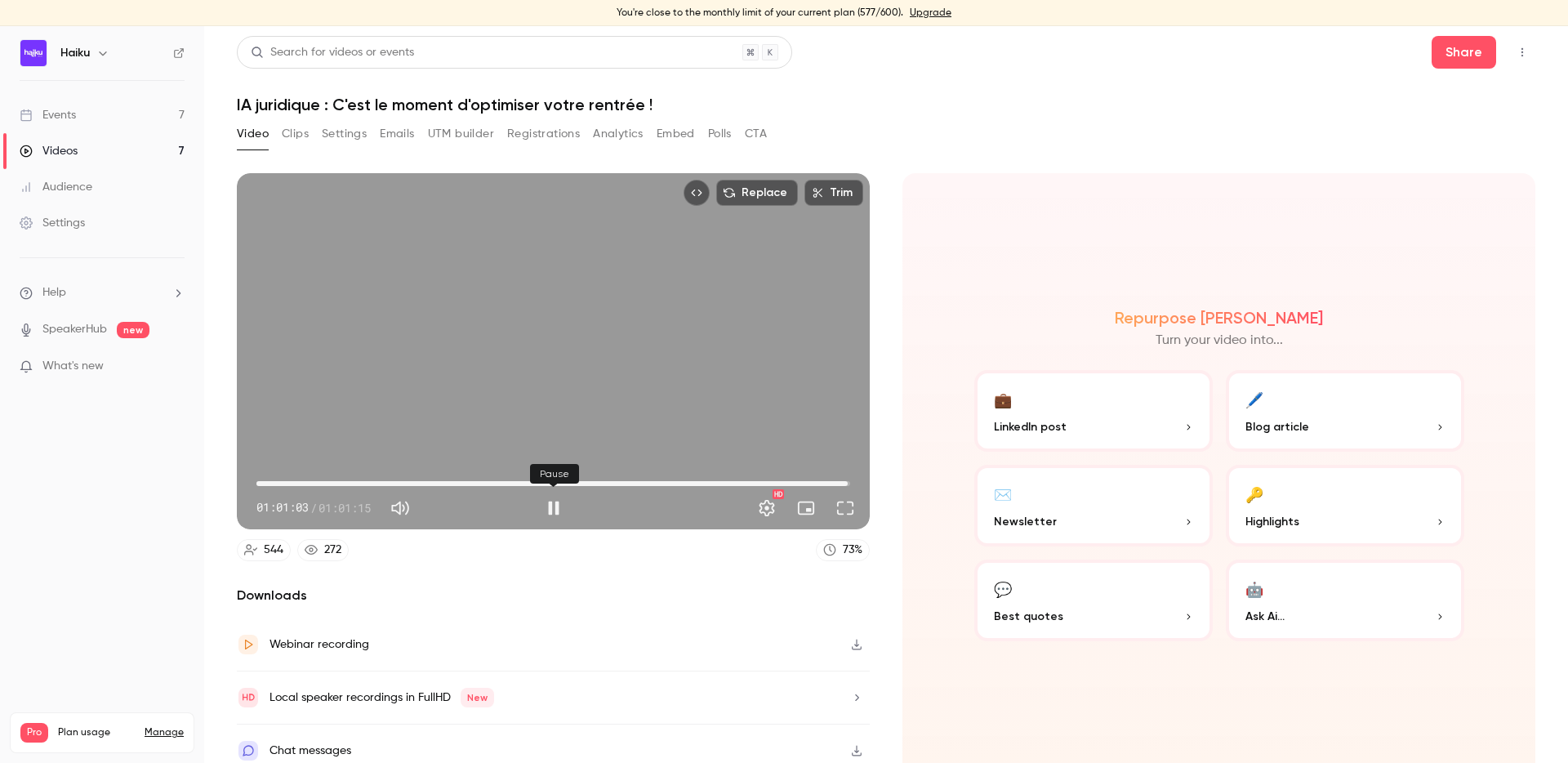
click at [545, 512] on button "Pause" at bounding box center [554, 508] width 33 height 33
click at [545, 512] on button "Play" at bounding box center [554, 508] width 33 height 33
type input "******"
click at [549, 504] on button "Pause" at bounding box center [554, 508] width 33 height 33
click at [607, 139] on button "Analytics" at bounding box center [618, 133] width 51 height 26
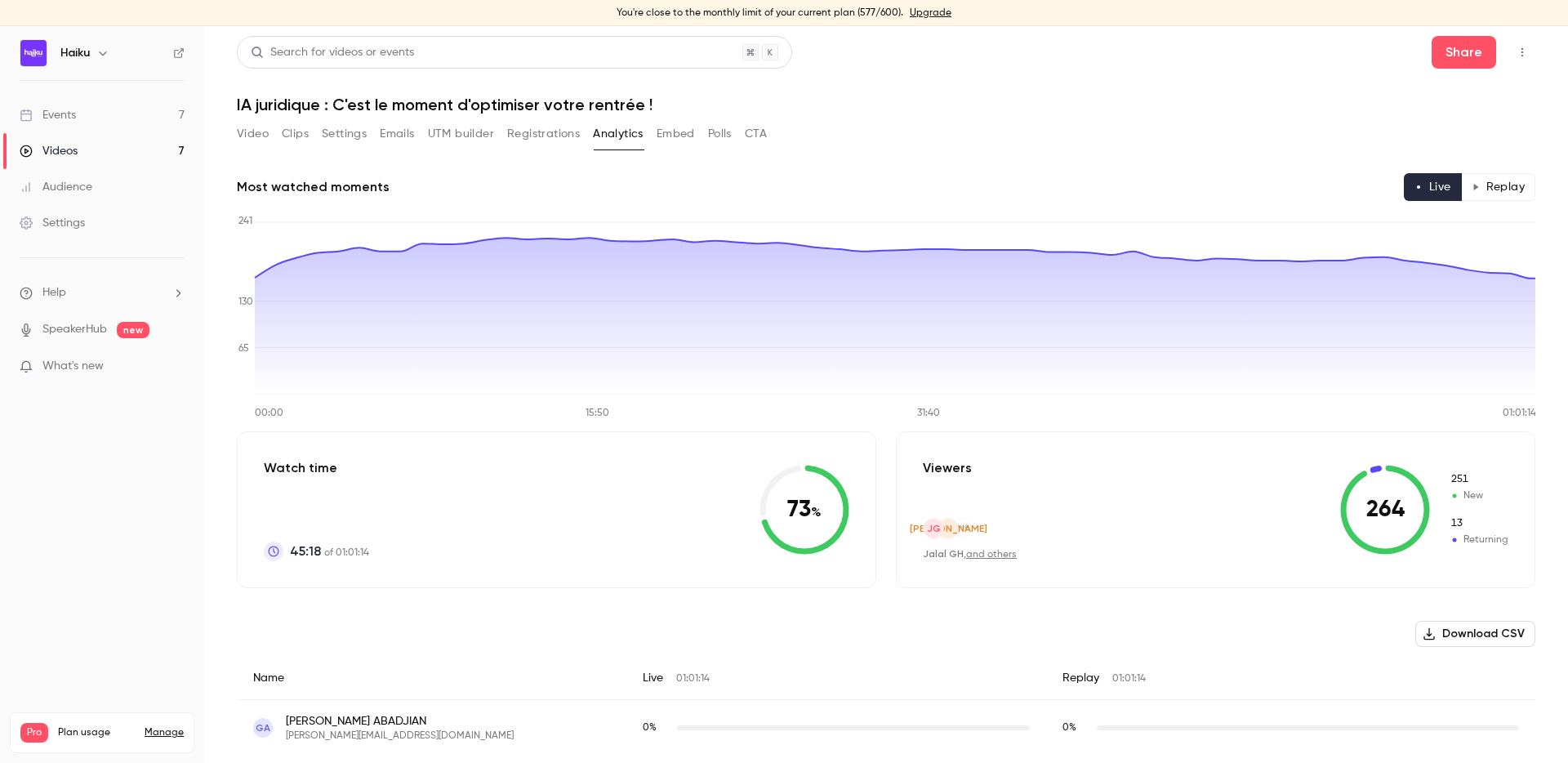
click at [1489, 177] on button "Replay" at bounding box center [1499, 187] width 75 height 28
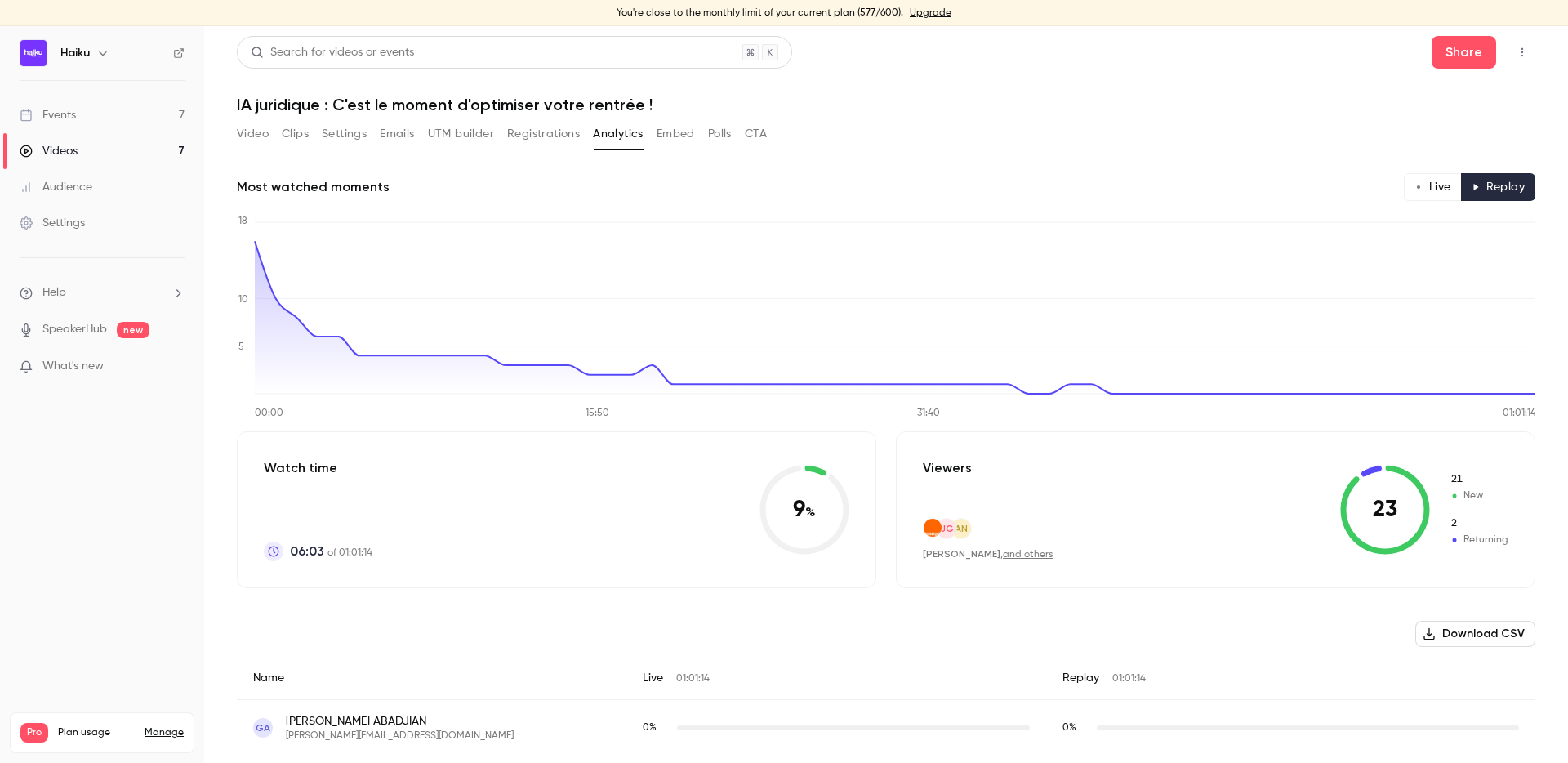
click at [1440, 185] on button "Live" at bounding box center [1433, 187] width 58 height 28
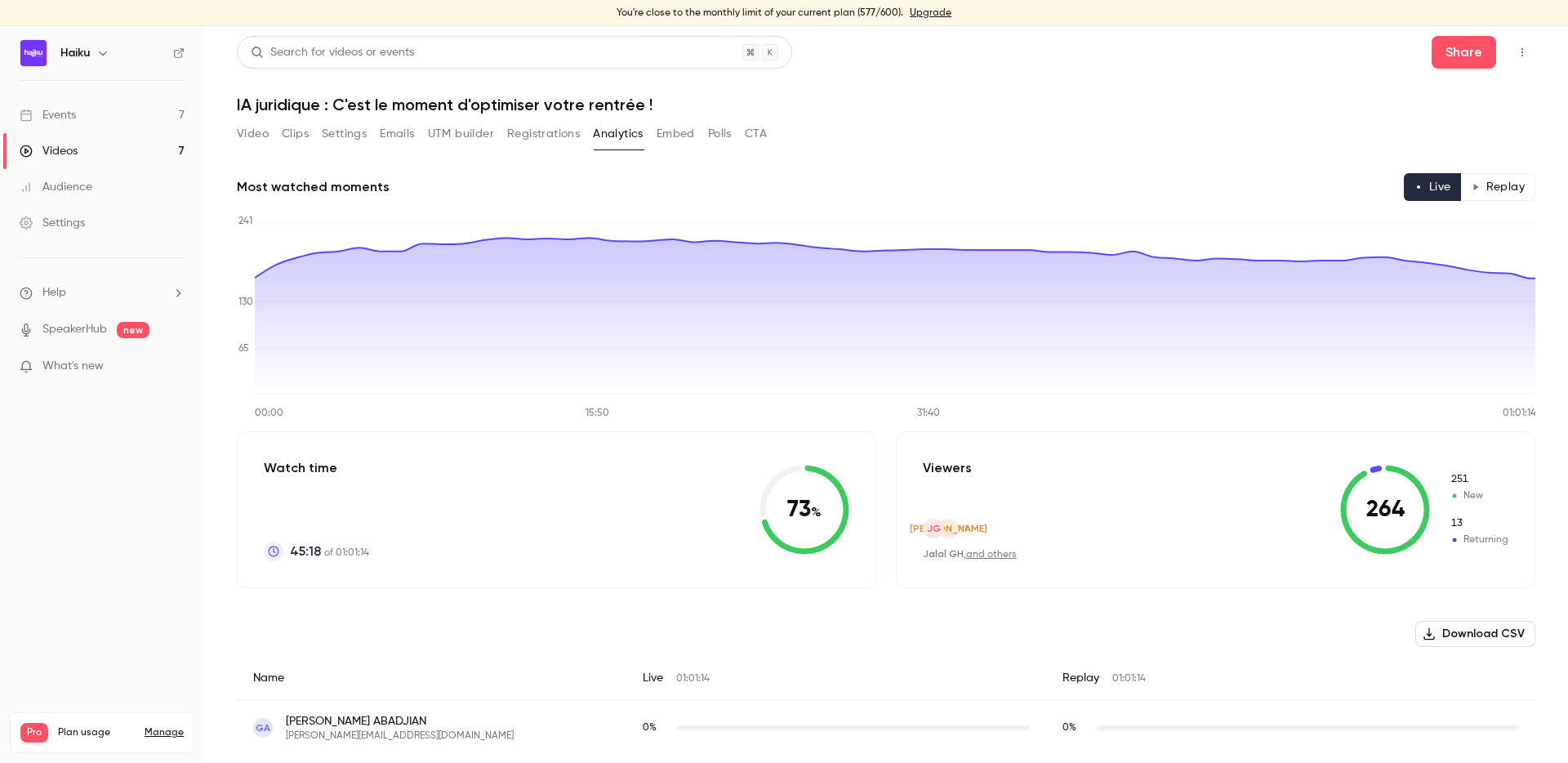
click at [104, 114] on link "Events 7" at bounding box center [102, 115] width 204 height 36
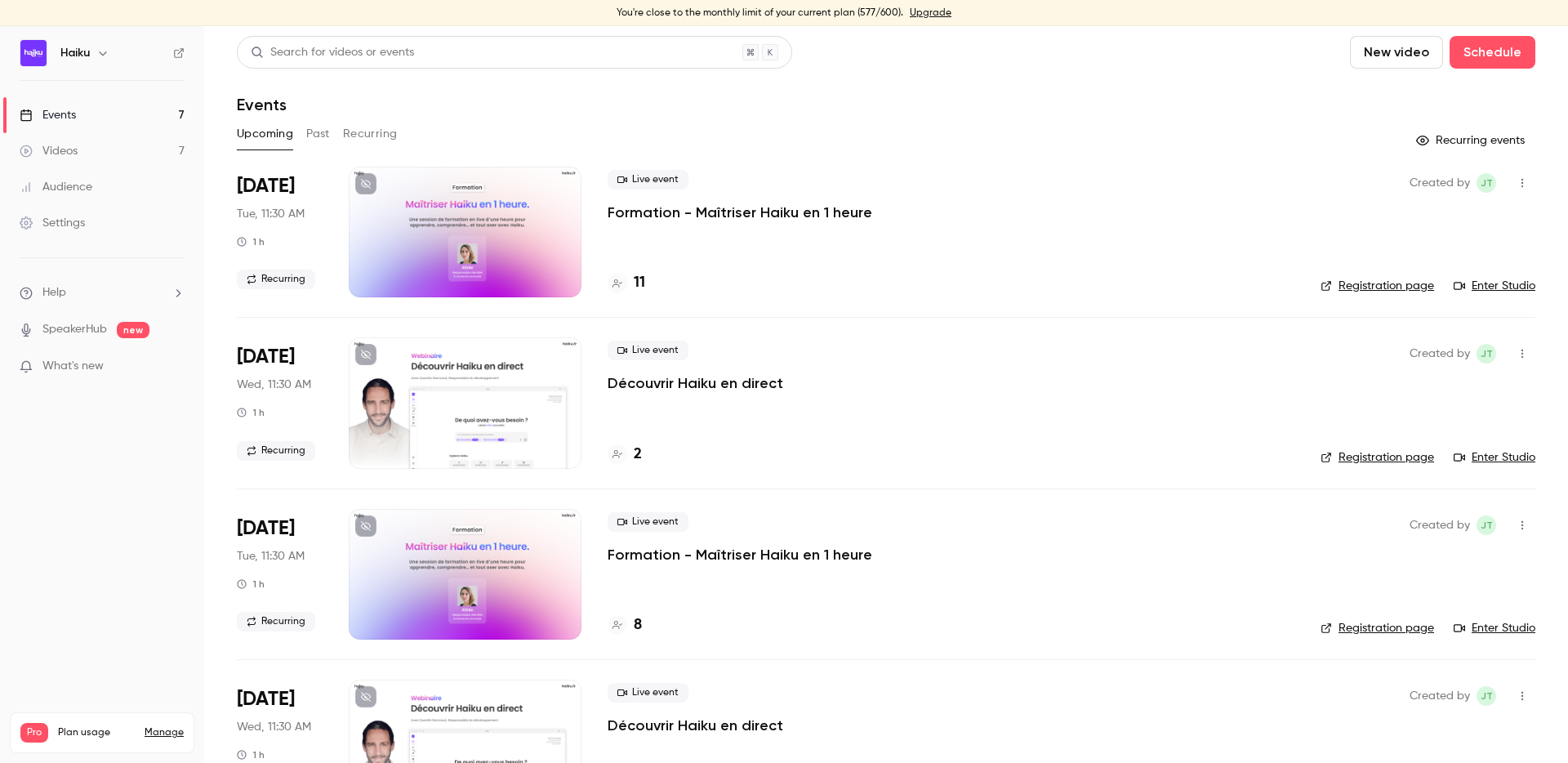
click at [94, 366] on span "What's new" at bounding box center [73, 366] width 61 height 17
click at [1153, 141] on div at bounding box center [784, 382] width 1568 height 763
click at [315, 132] on button "Past" at bounding box center [318, 133] width 24 height 26
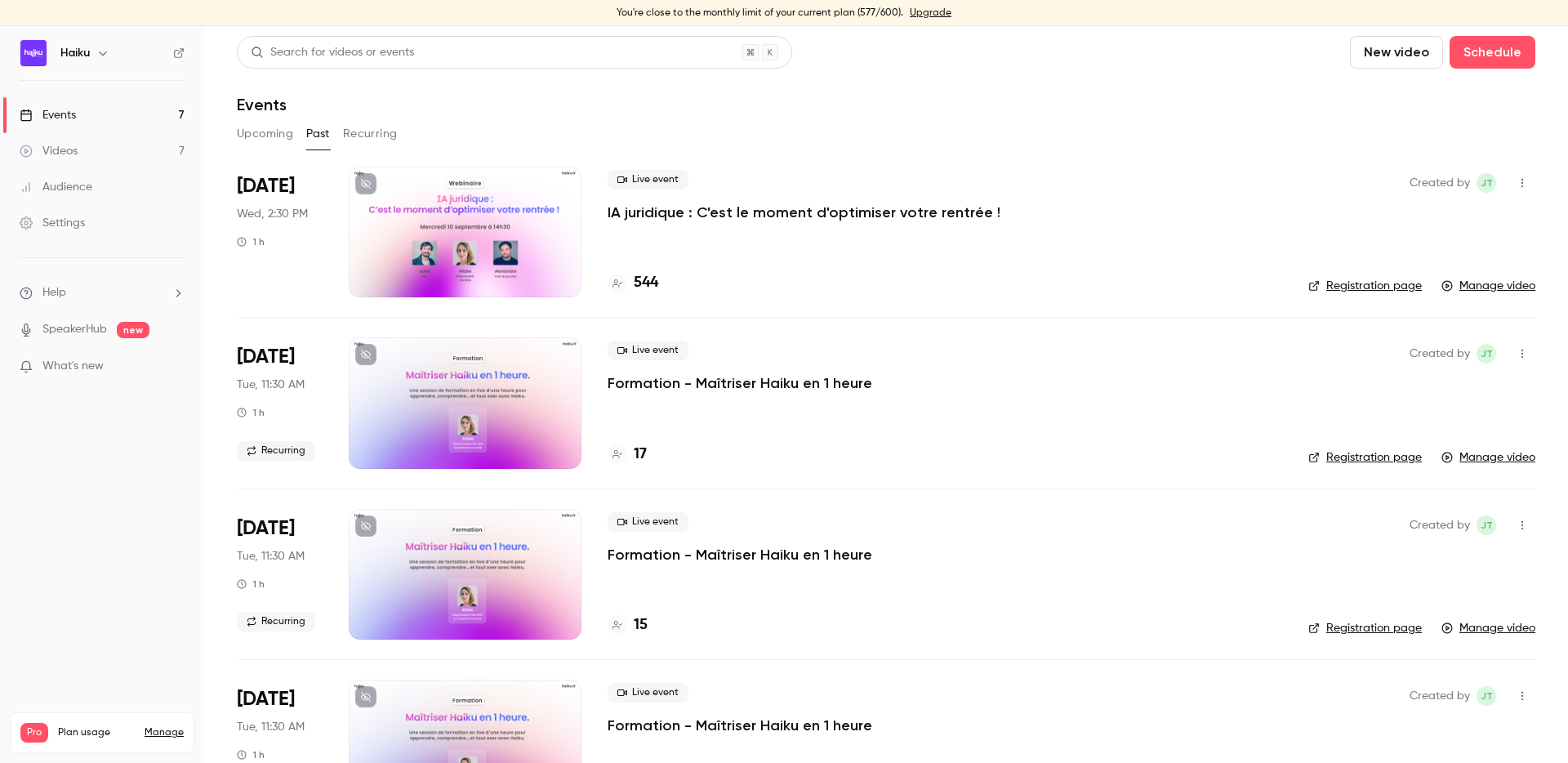
click at [484, 247] on div at bounding box center [465, 232] width 233 height 130
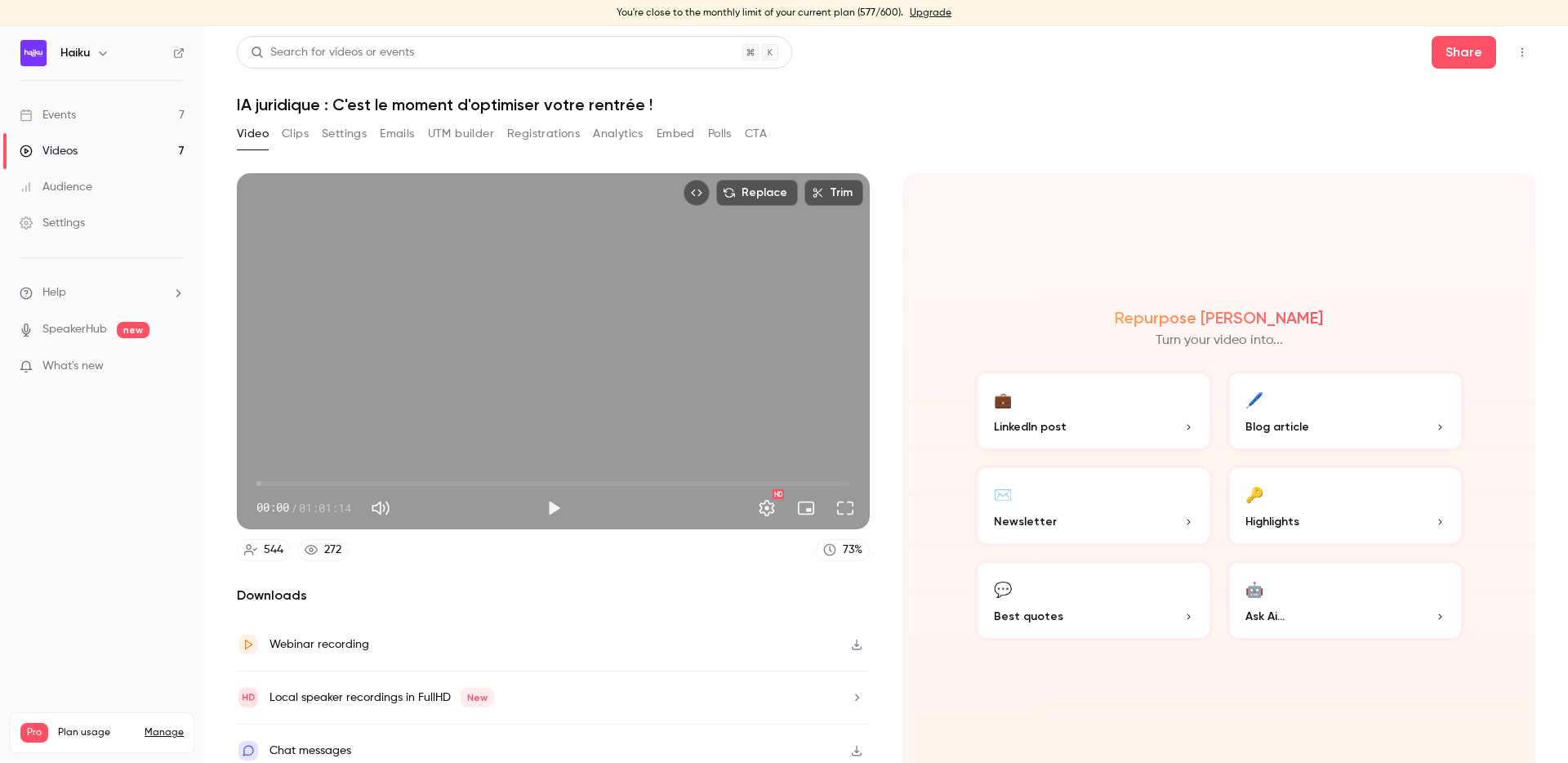
click at [766, 141] on button "CTA" at bounding box center [755, 133] width 22 height 26
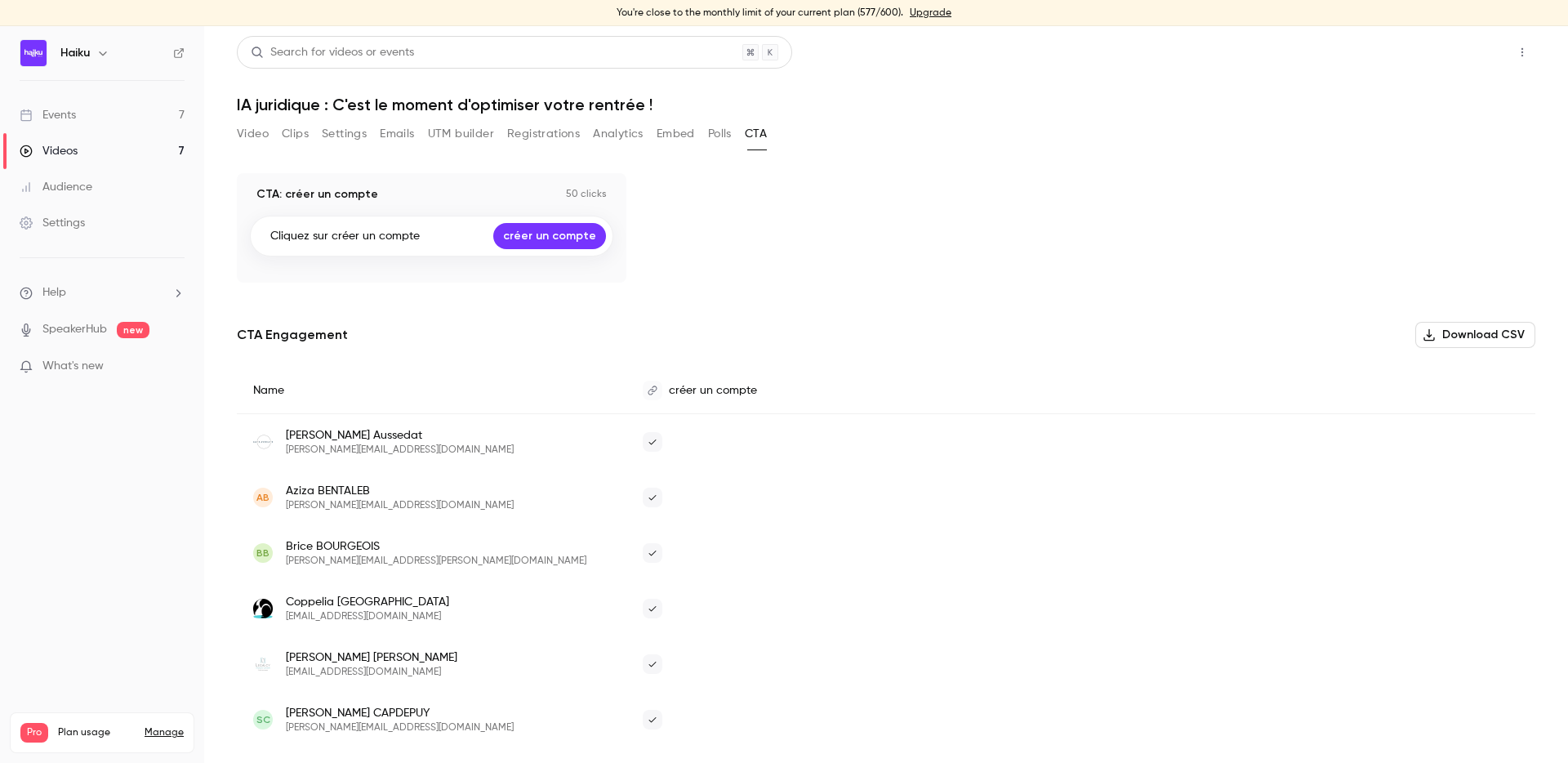
click at [1479, 52] on button "Share" at bounding box center [1464, 53] width 64 height 33
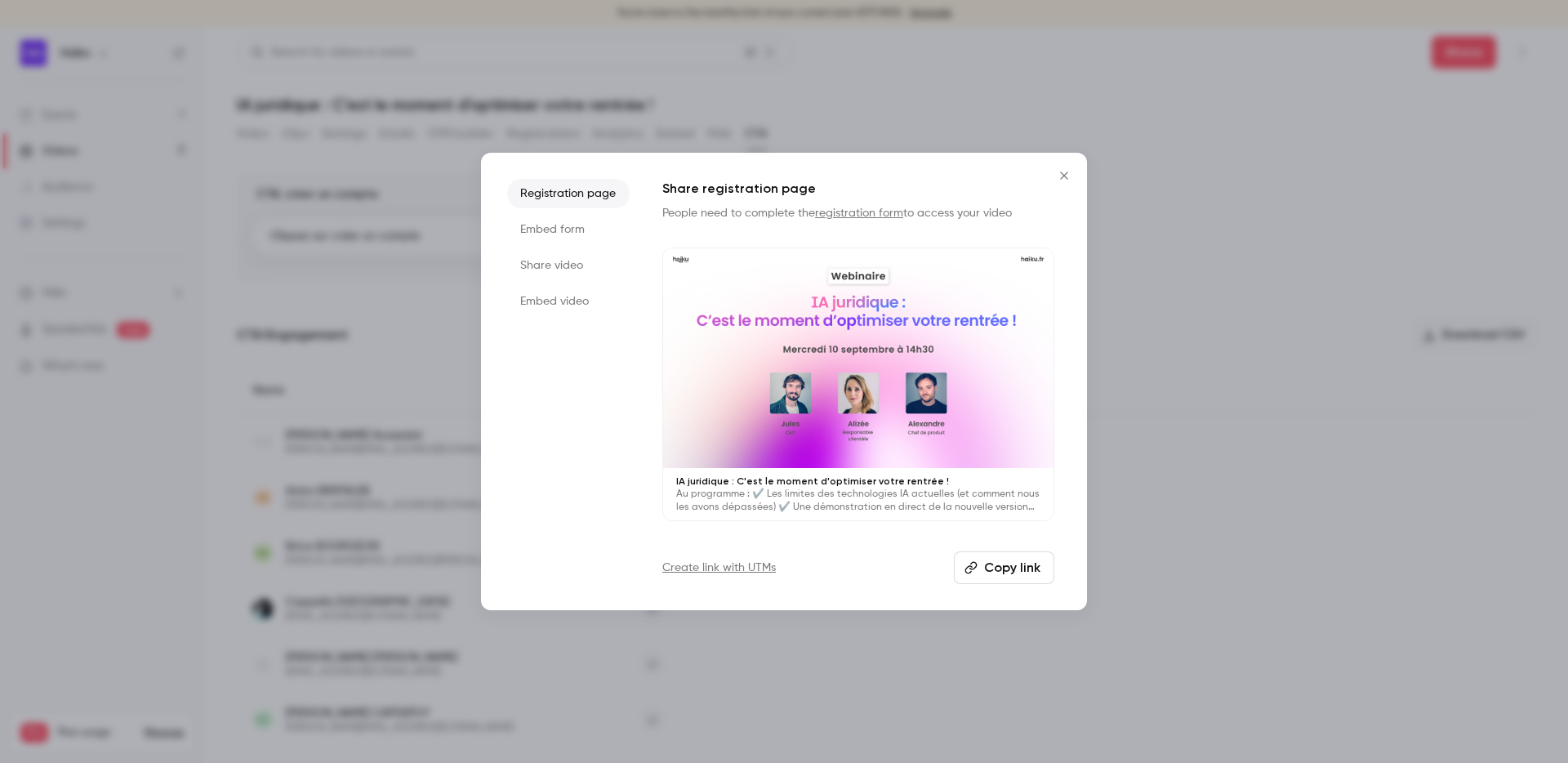
click at [989, 563] on button "Copy link" at bounding box center [1004, 567] width 101 height 33
click at [1066, 169] on button "Close" at bounding box center [1065, 175] width 33 height 33
